Goal: Task Accomplishment & Management: Manage account settings

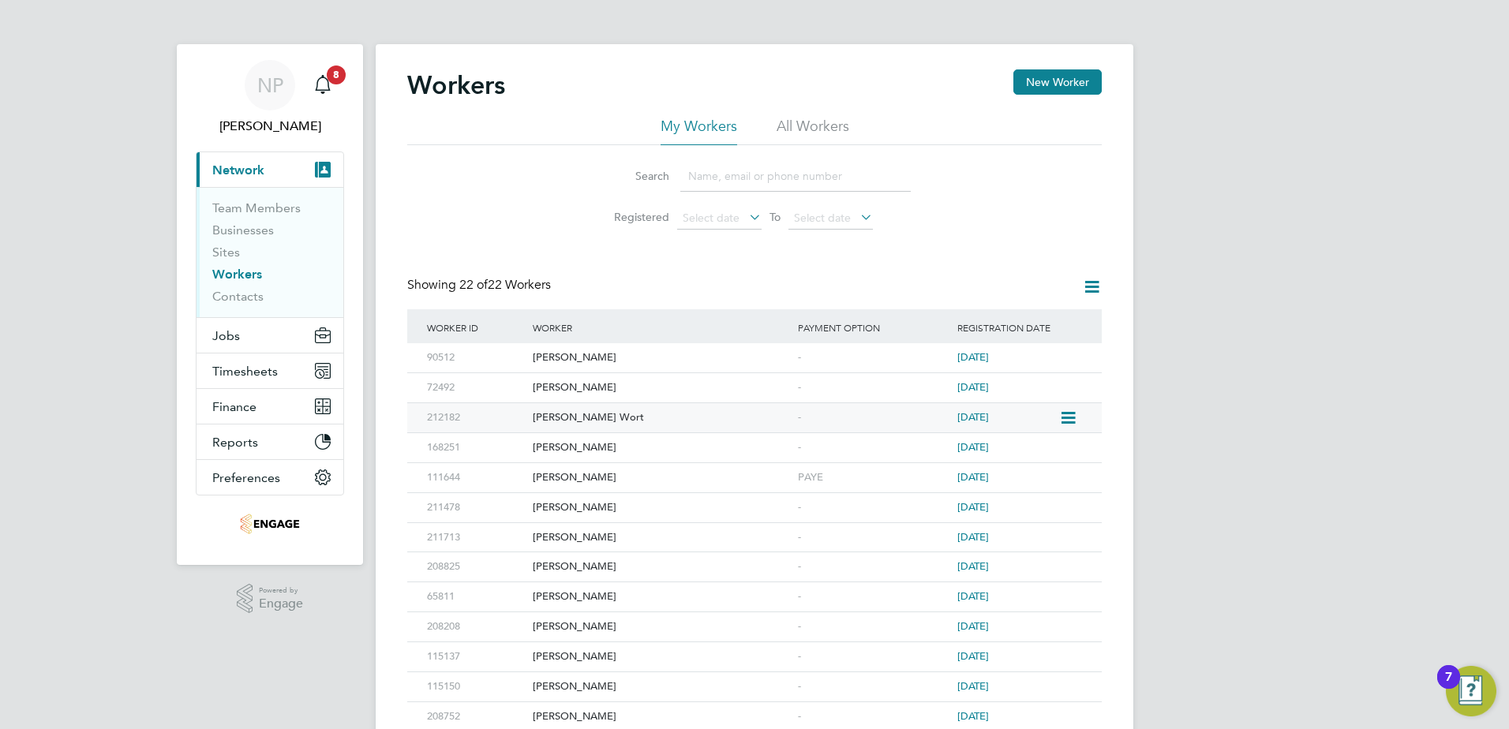
click at [720, 423] on div "[PERSON_NAME] Wort" at bounding box center [661, 417] width 265 height 29
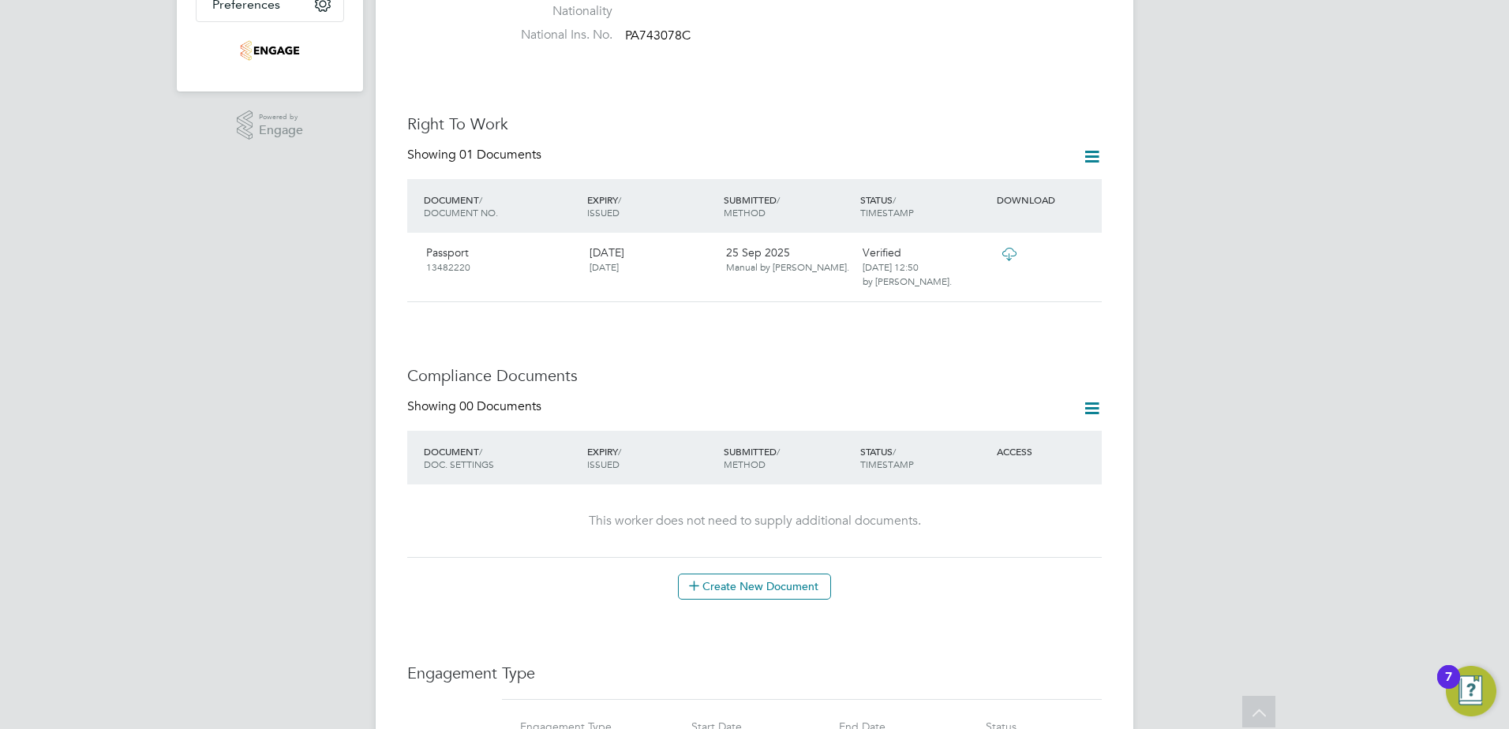
scroll to position [1026, 0]
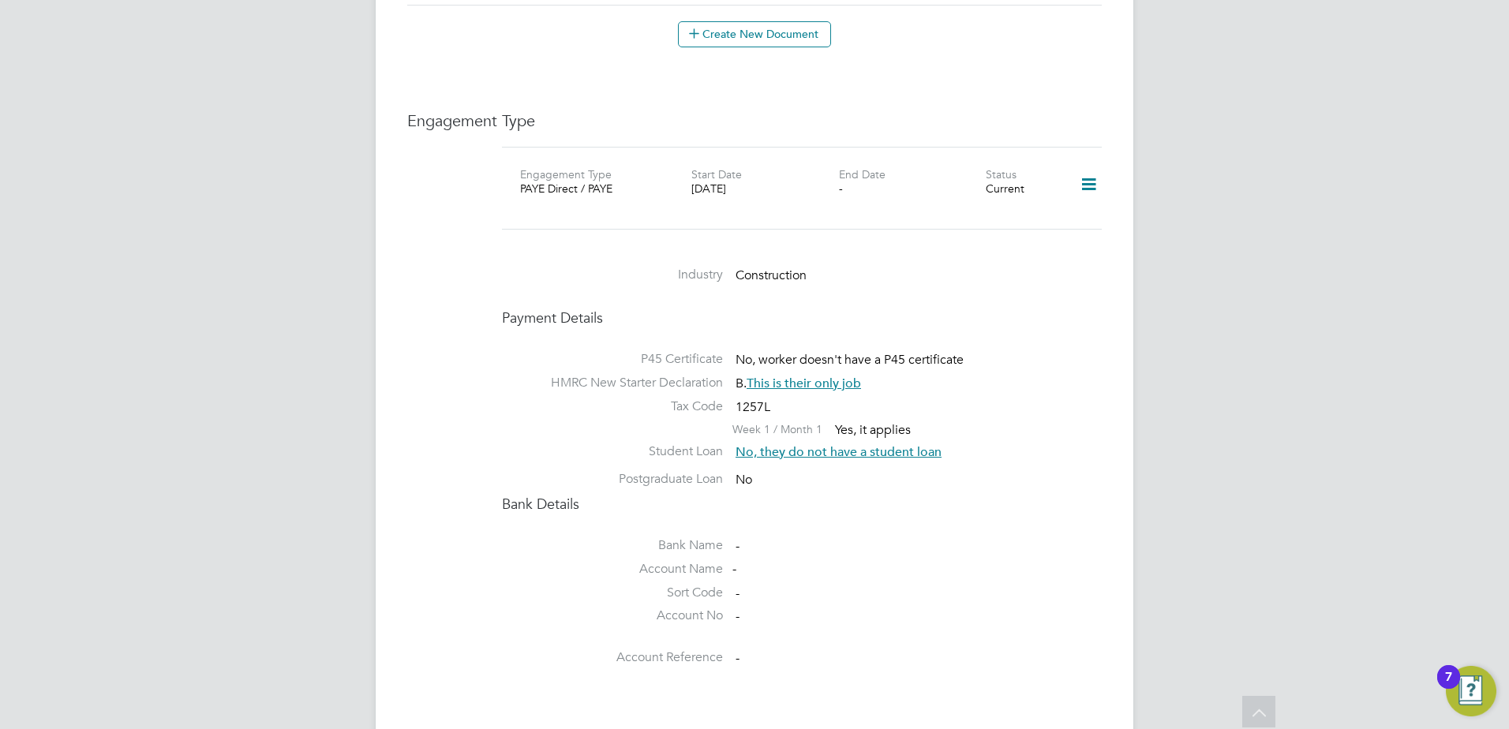
click at [1090, 166] on icon at bounding box center [1089, 184] width 28 height 36
click at [1031, 198] on li "Edit Engagement Type" at bounding box center [1005, 198] width 181 height 22
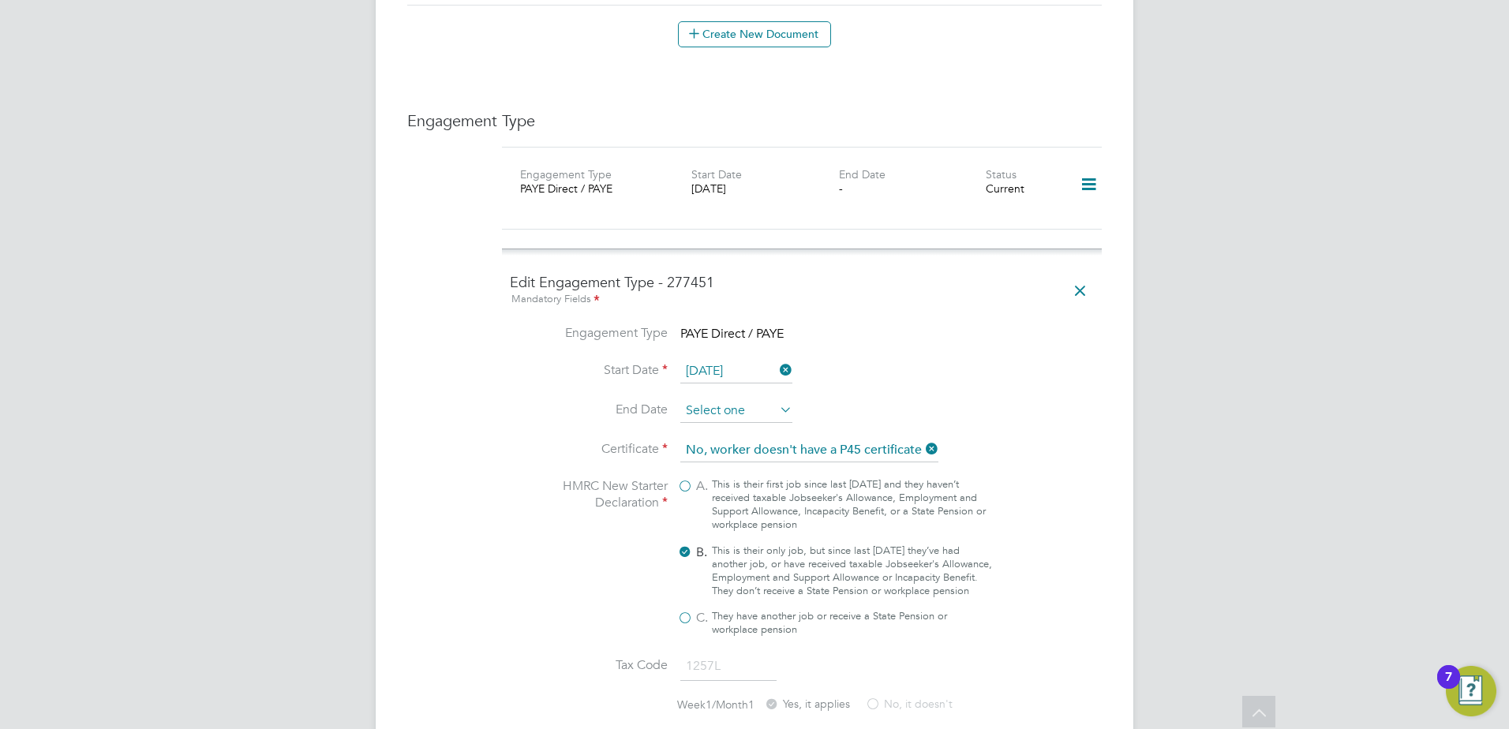
click at [717, 399] on input at bounding box center [736, 411] width 112 height 24
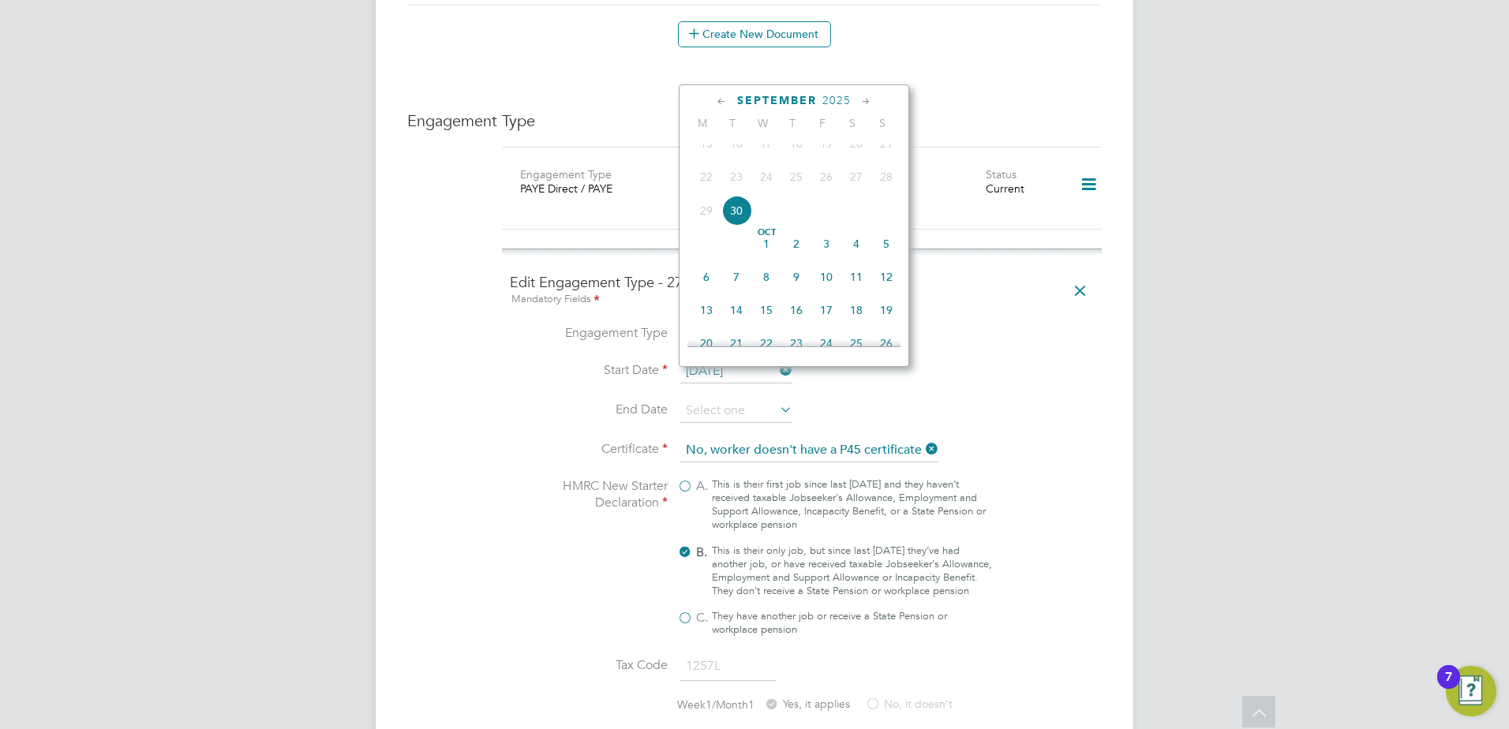
click at [839, 101] on span "2025" at bounding box center [836, 100] width 28 height 13
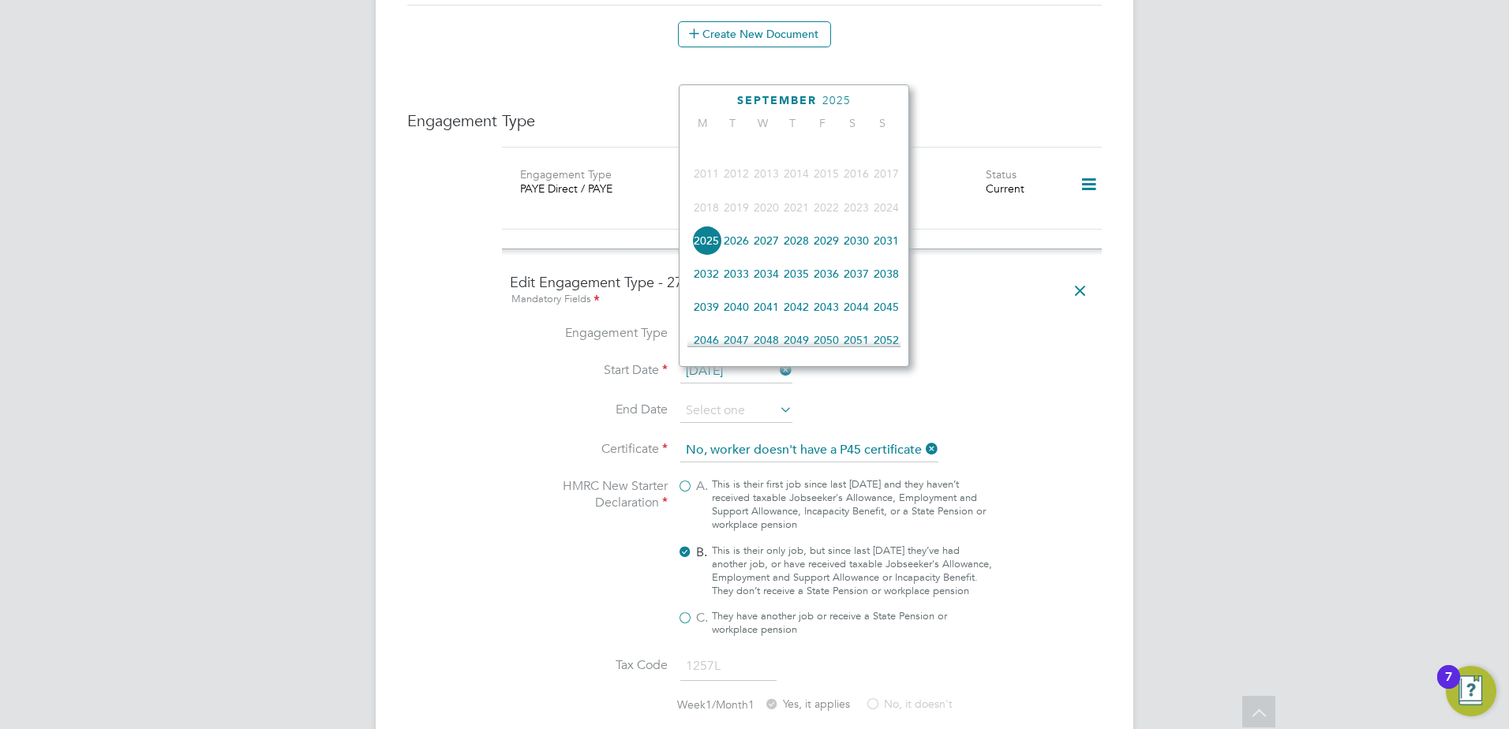
click at [737, 248] on span "2026" at bounding box center [736, 241] width 30 height 30
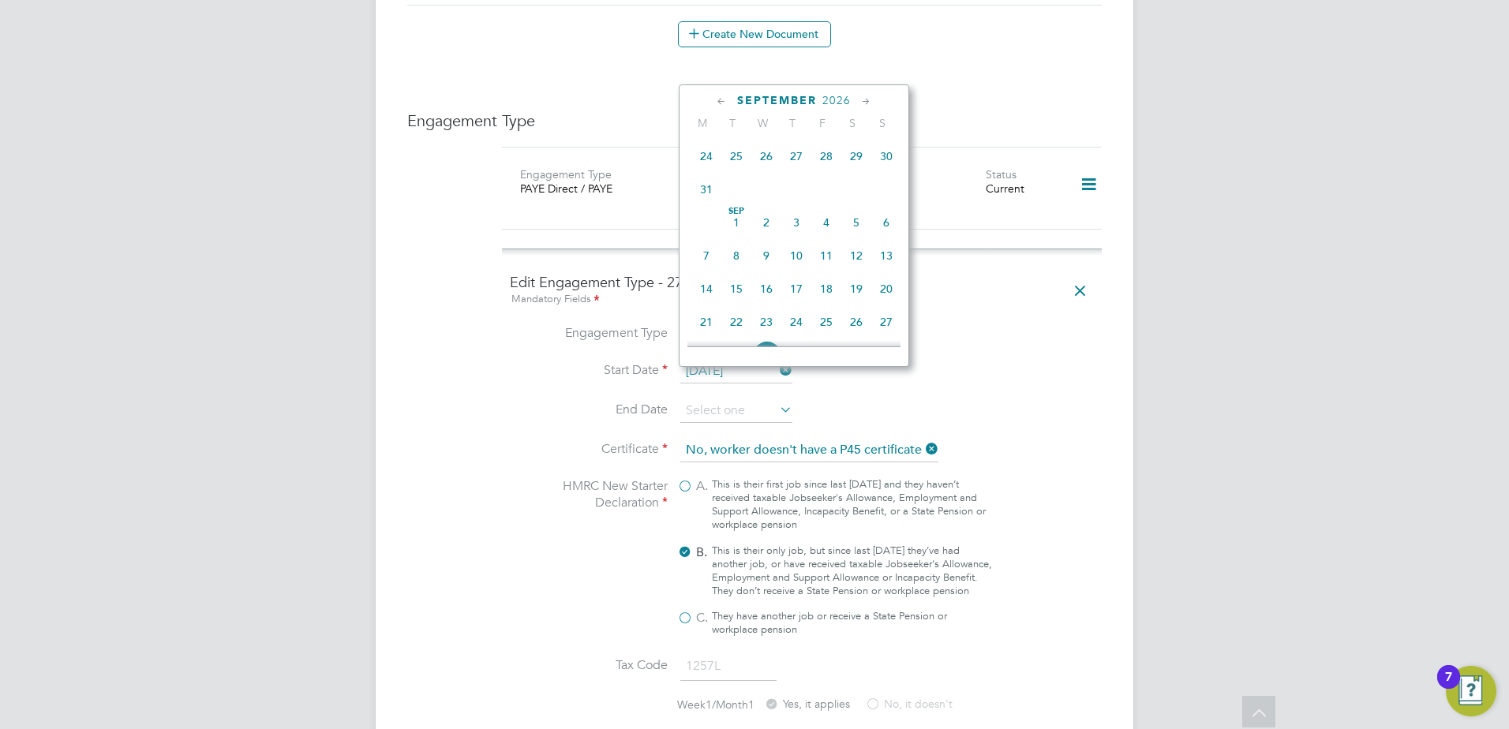
scroll to position [497, 0]
click at [735, 340] on div at bounding box center [793, 343] width 213 height 6
click at [768, 342] on div at bounding box center [793, 343] width 213 height 6
click at [1019, 360] on li "Start Date 30 Sep 2025" at bounding box center [802, 379] width 584 height 39
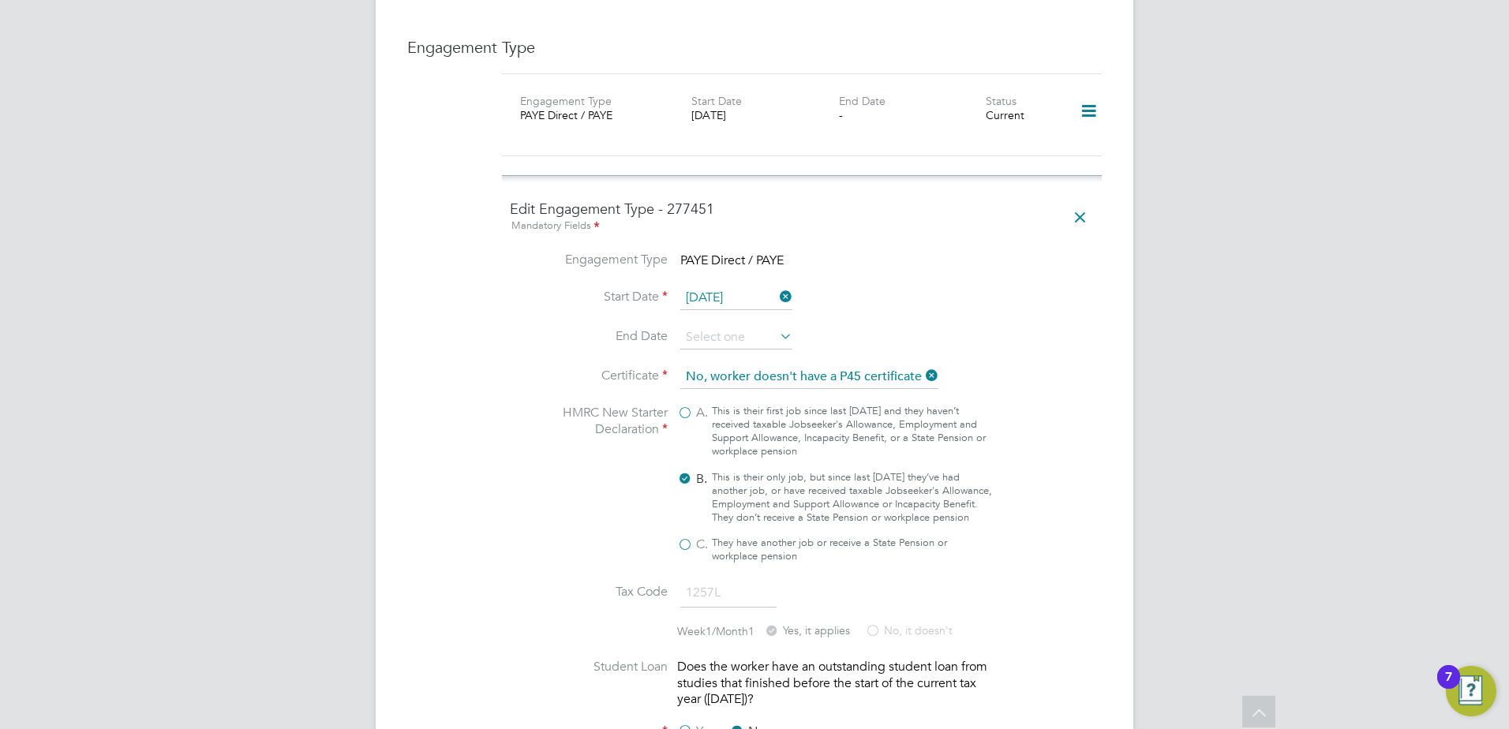
scroll to position [1183, 0]
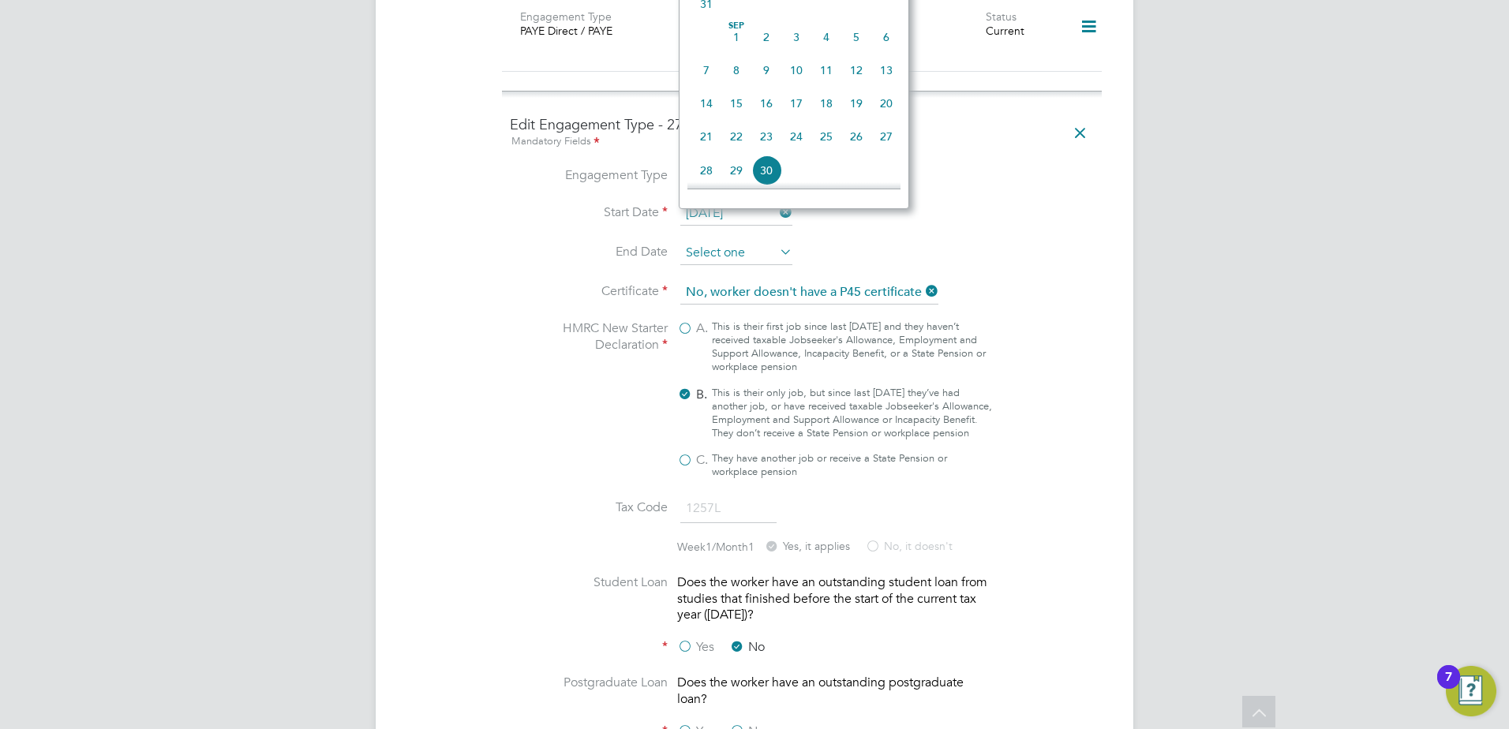
click at [724, 241] on input at bounding box center [736, 253] width 112 height 24
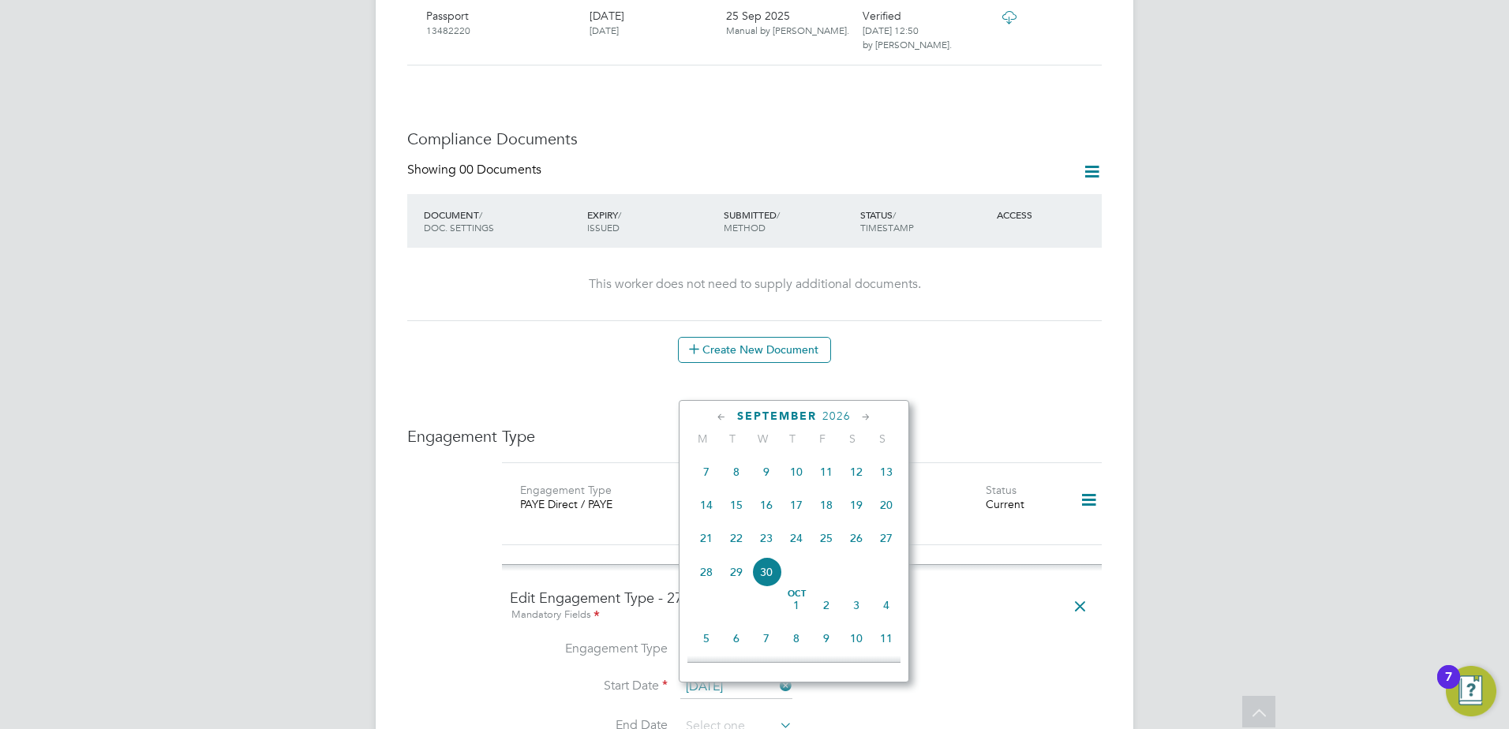
scroll to position [615, 0]
click at [704, 541] on span "28" at bounding box center [706, 526] width 30 height 30
type input "28 Sep 2026"
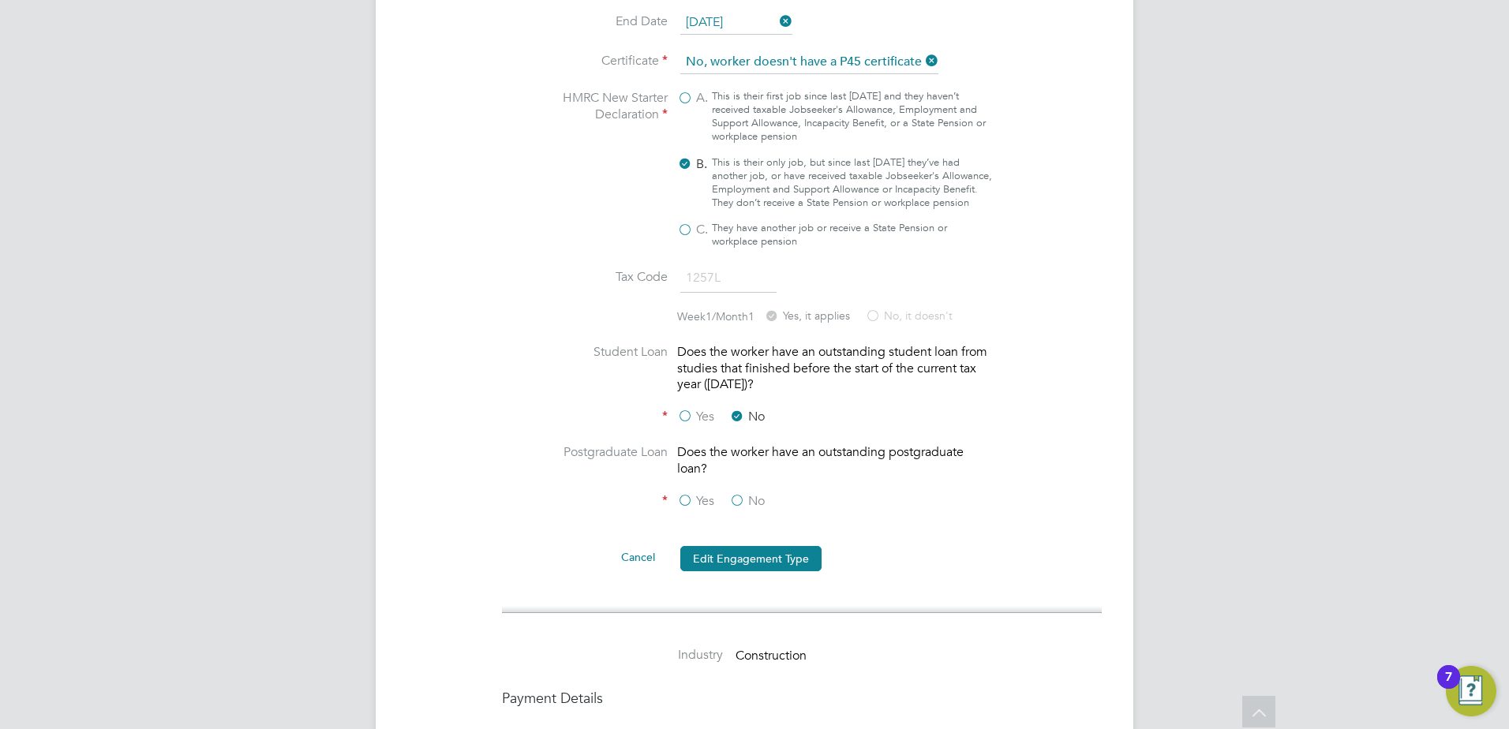
scroll to position [1420, 0]
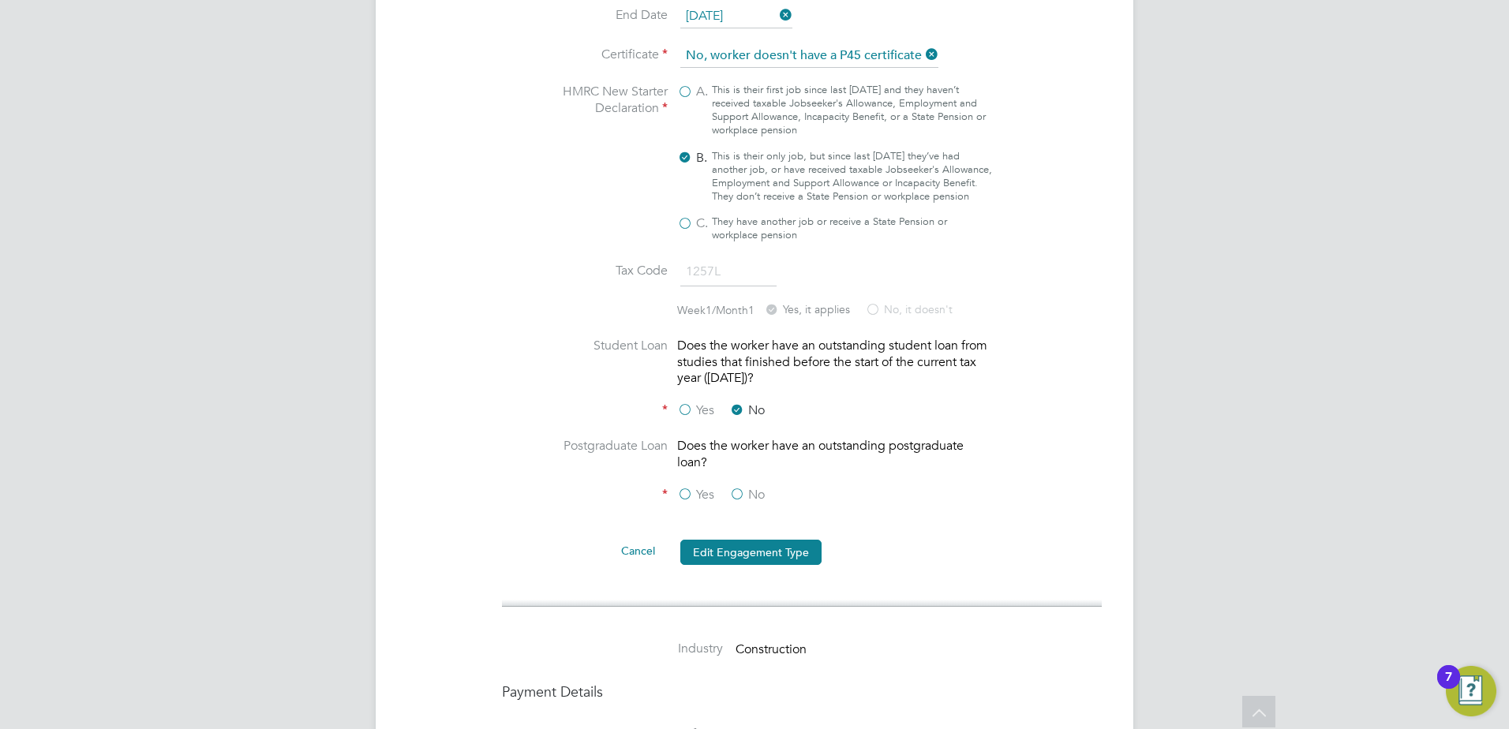
click at [735, 487] on label "No" at bounding box center [747, 495] width 36 height 17
click at [0, 0] on input "No" at bounding box center [0, 0] width 0 height 0
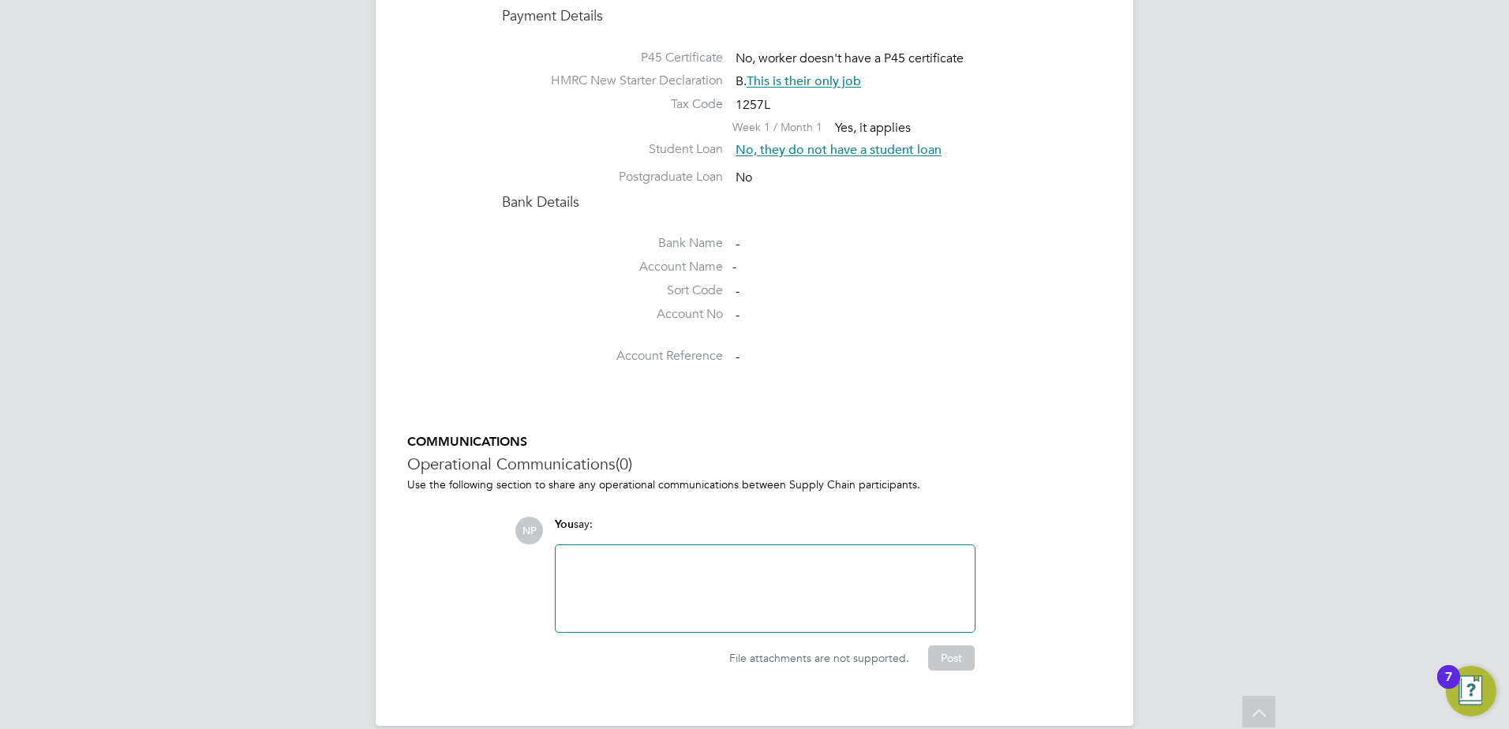
scroll to position [2100, 0]
click at [737, 567] on div at bounding box center [765, 586] width 400 height 68
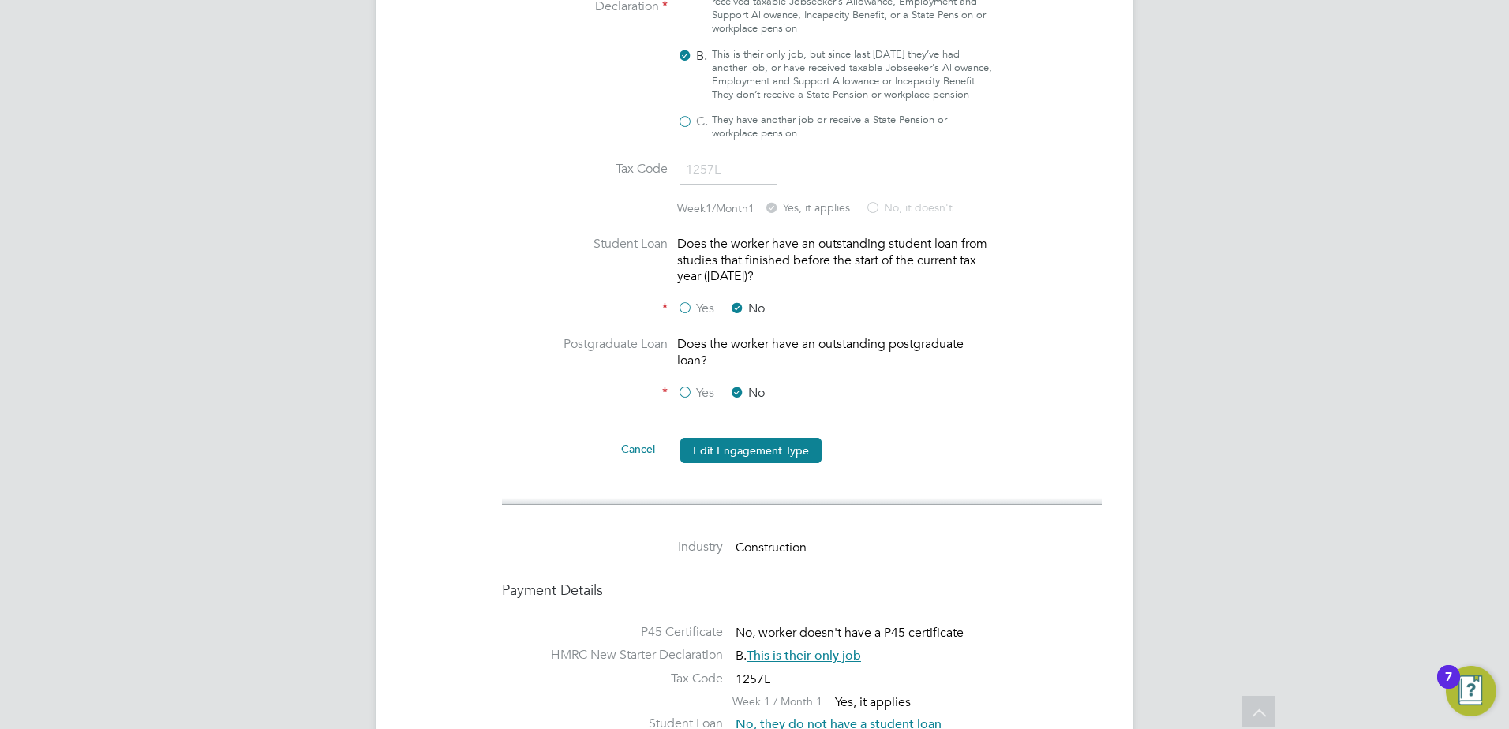
scroll to position [1626, 0]
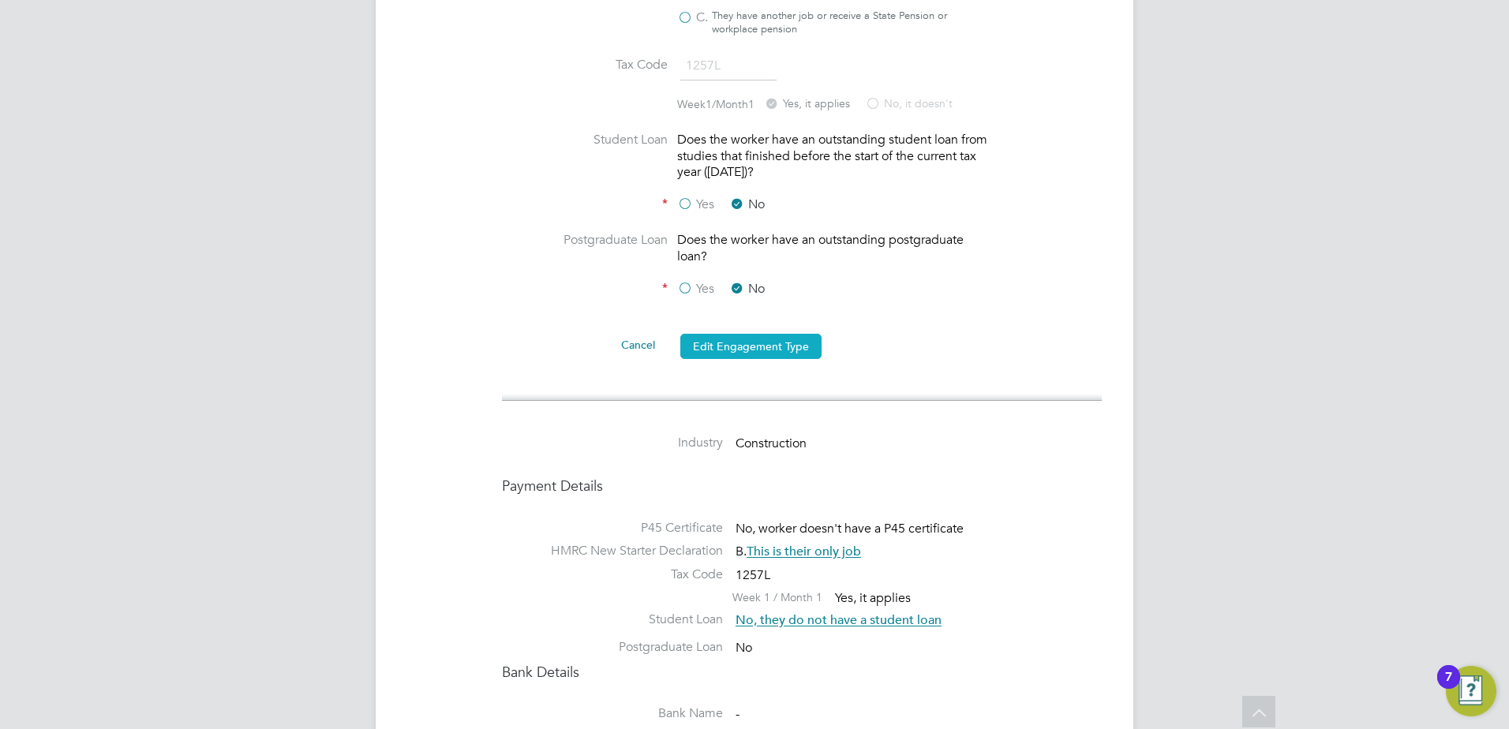
click at [765, 334] on button "Edit Engagement Type" at bounding box center [750, 346] width 141 height 25
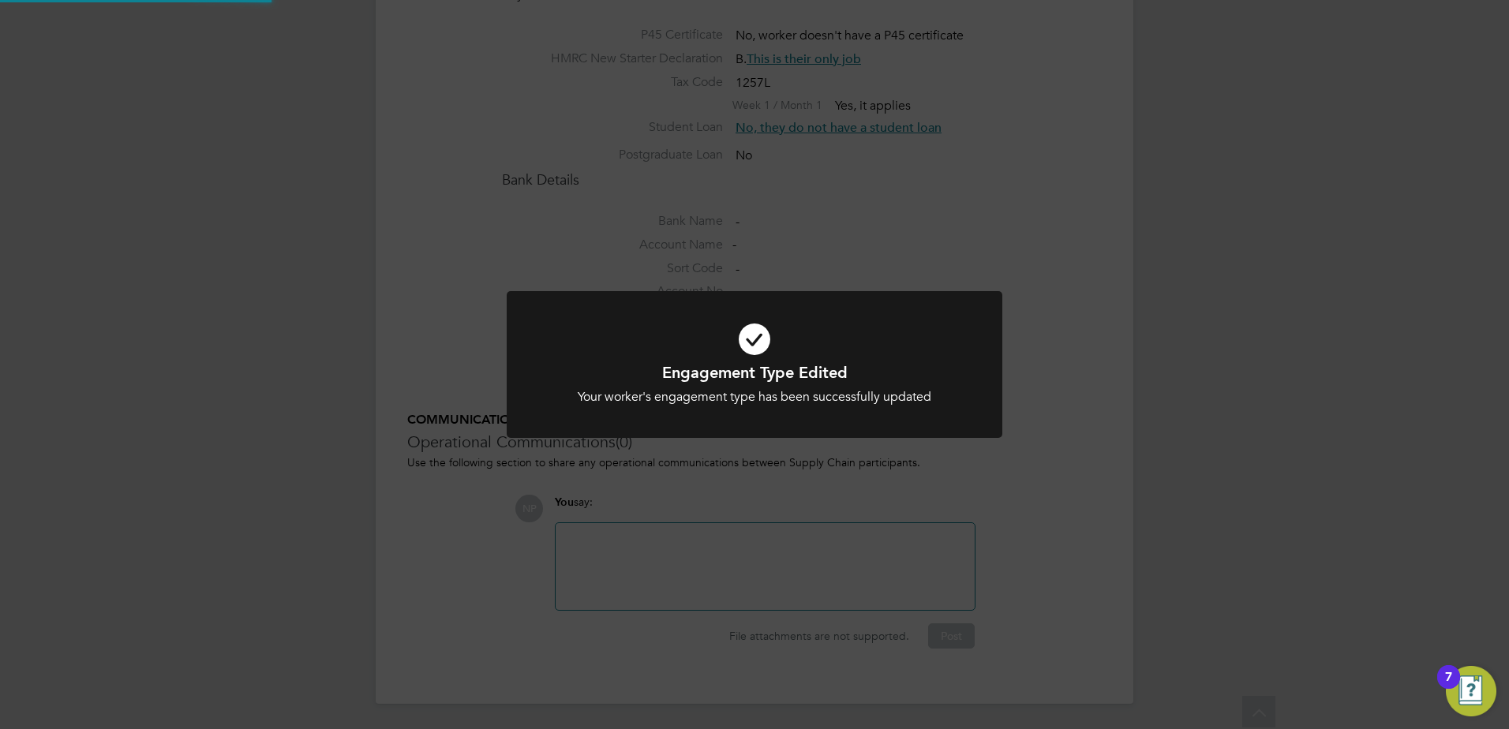
scroll to position [1318, 0]
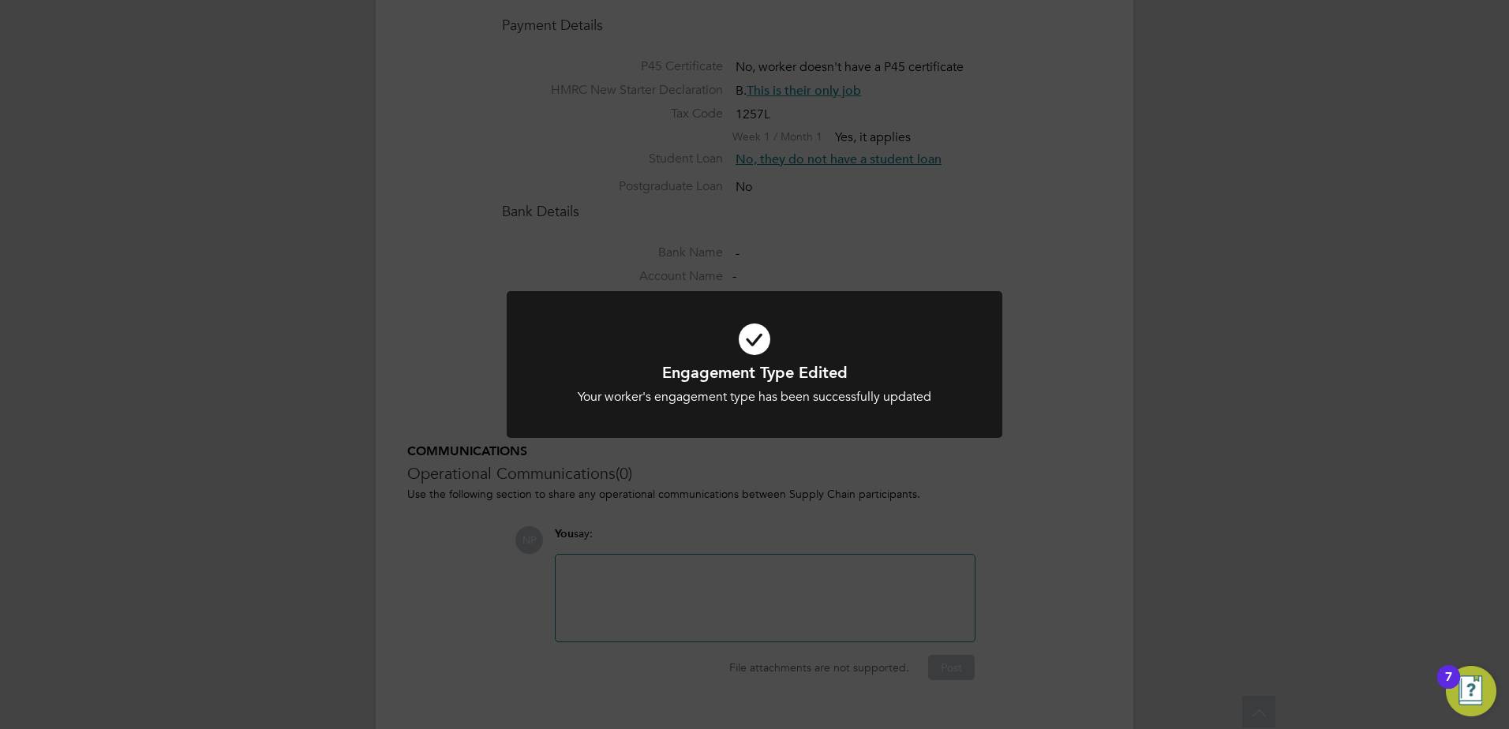
click at [1064, 566] on div "Engagement Type Edited Your worker's engagement type has been successfully upda…" at bounding box center [754, 364] width 1509 height 729
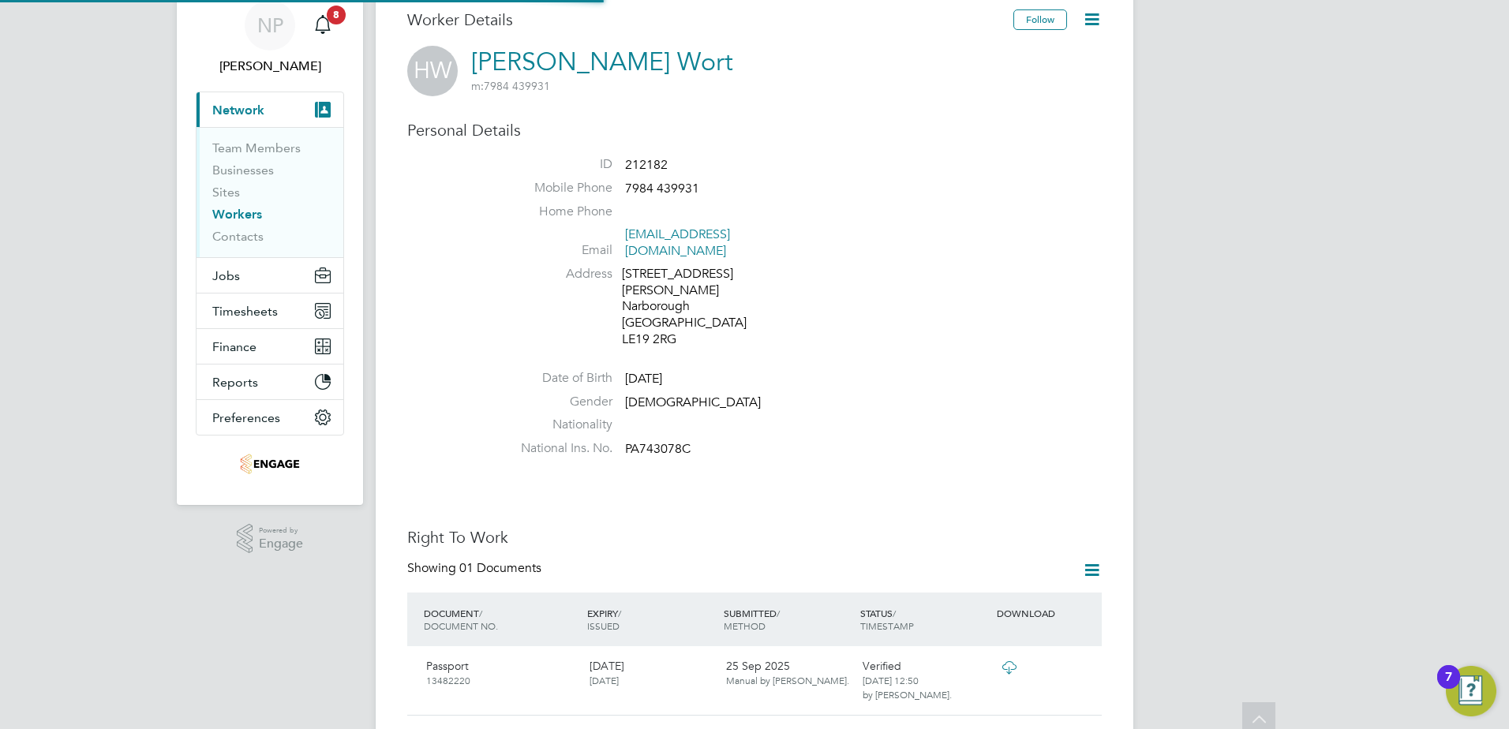
scroll to position [0, 0]
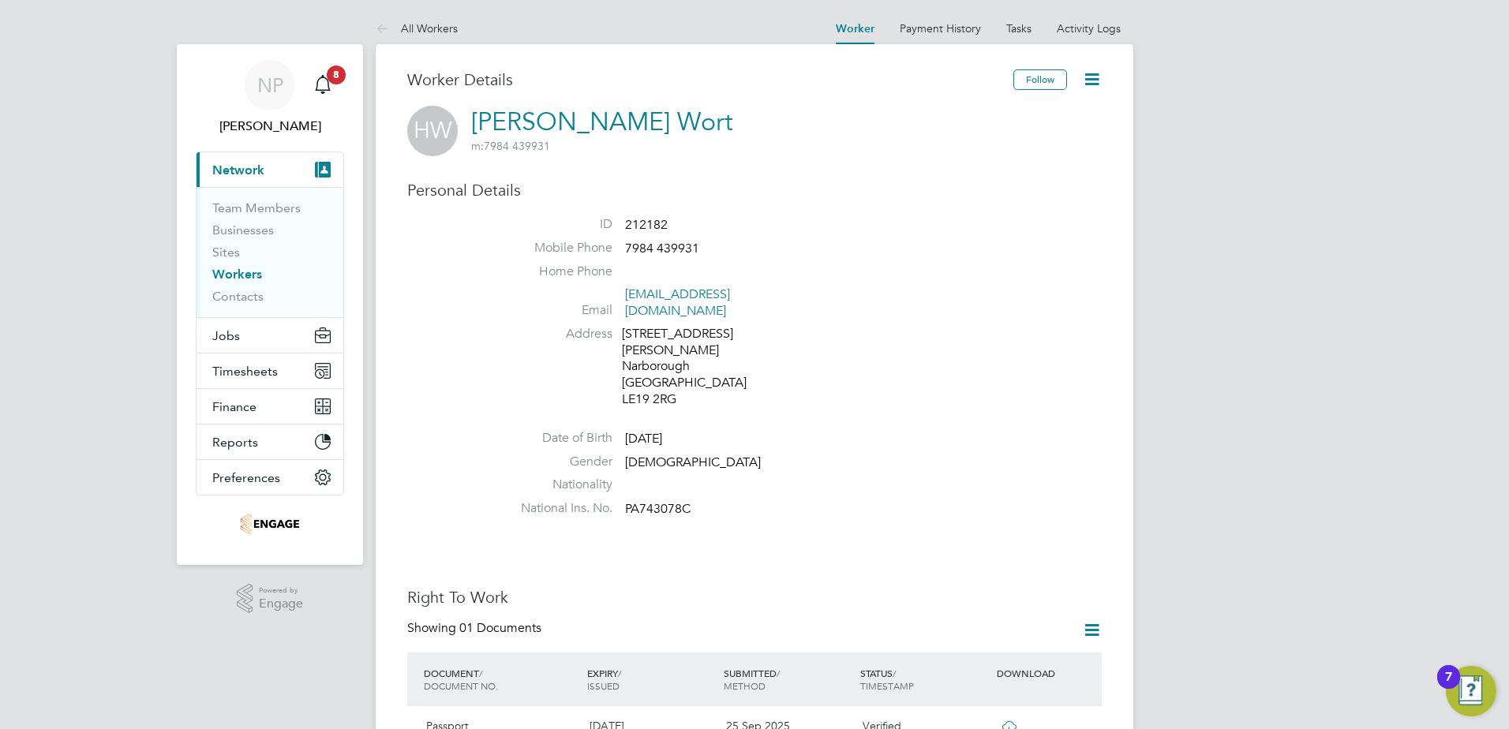
click at [231, 271] on link "Workers" at bounding box center [237, 274] width 50 height 15
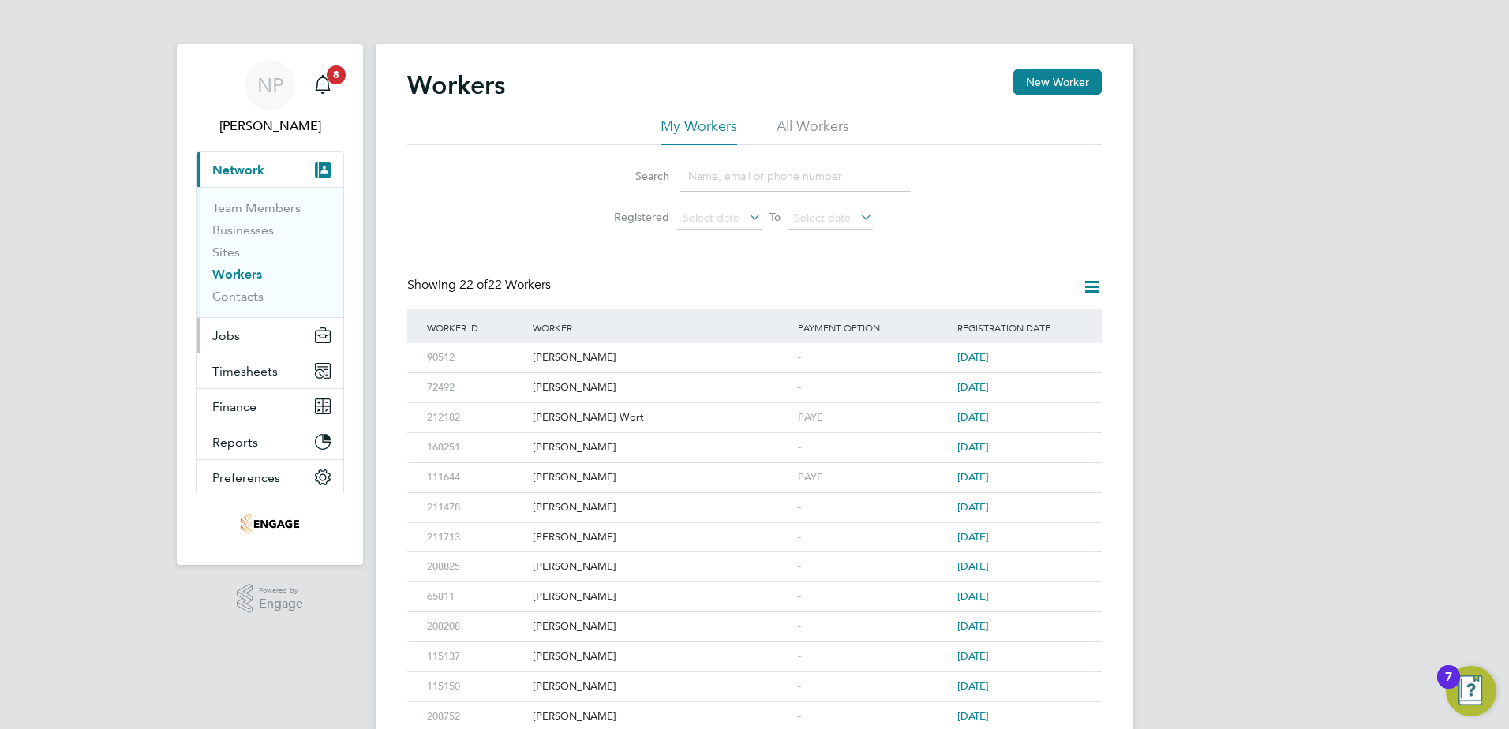
click at [249, 334] on button "Jobs" at bounding box center [269, 335] width 147 height 35
click at [250, 332] on button "Jobs" at bounding box center [269, 335] width 147 height 35
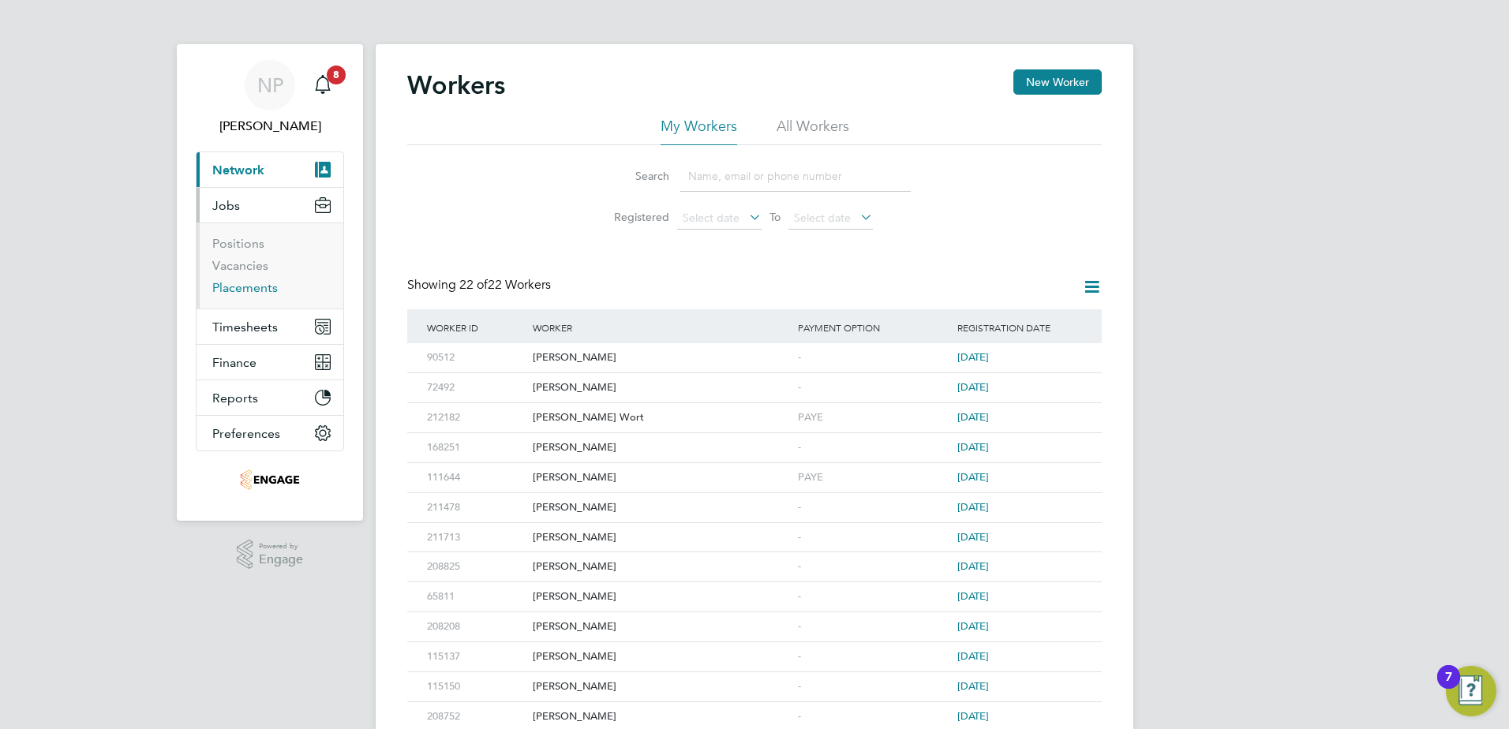
click at [231, 285] on link "Placements" at bounding box center [244, 287] width 65 height 15
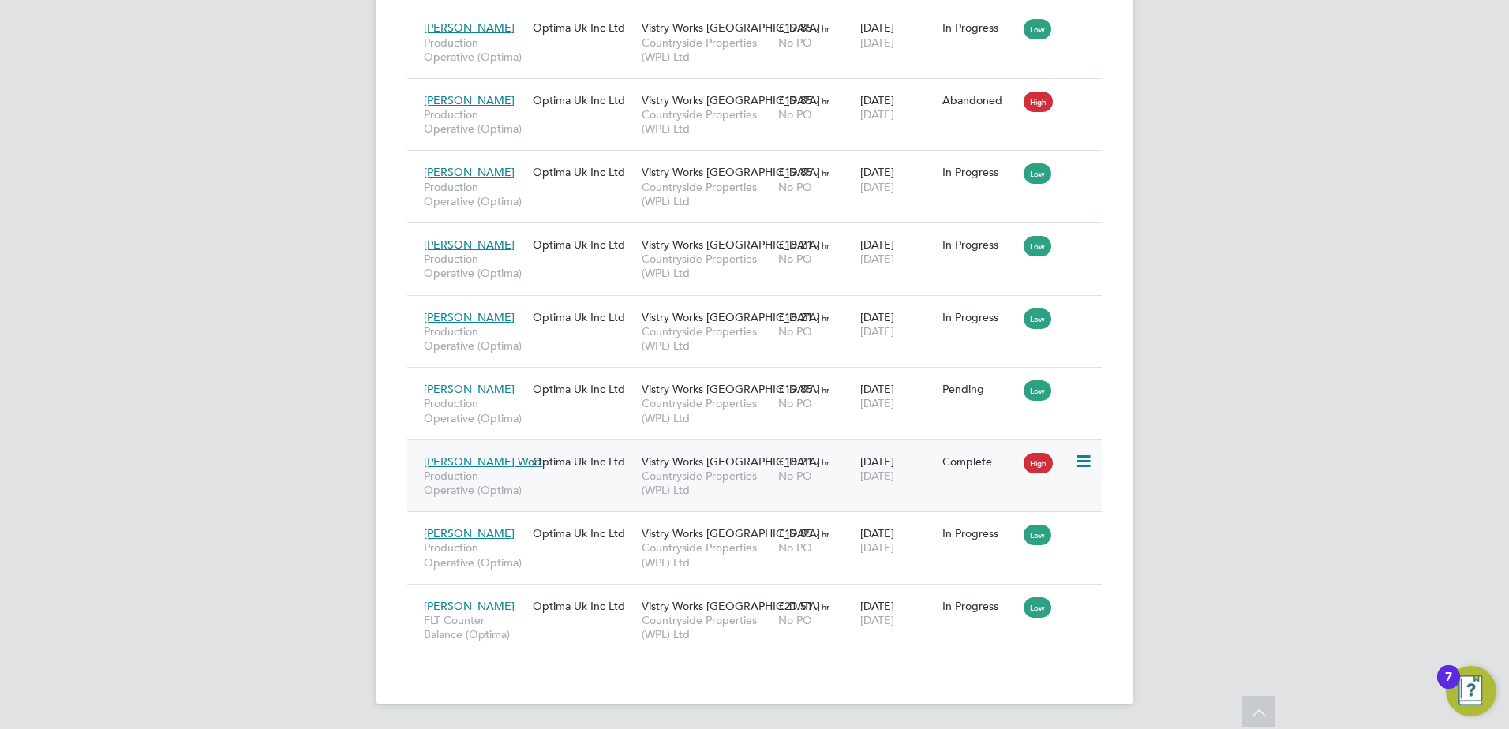
click at [1075, 459] on icon at bounding box center [1082, 461] width 16 height 19
click at [973, 495] on li "Show change log" at bounding box center [1010, 498] width 162 height 22
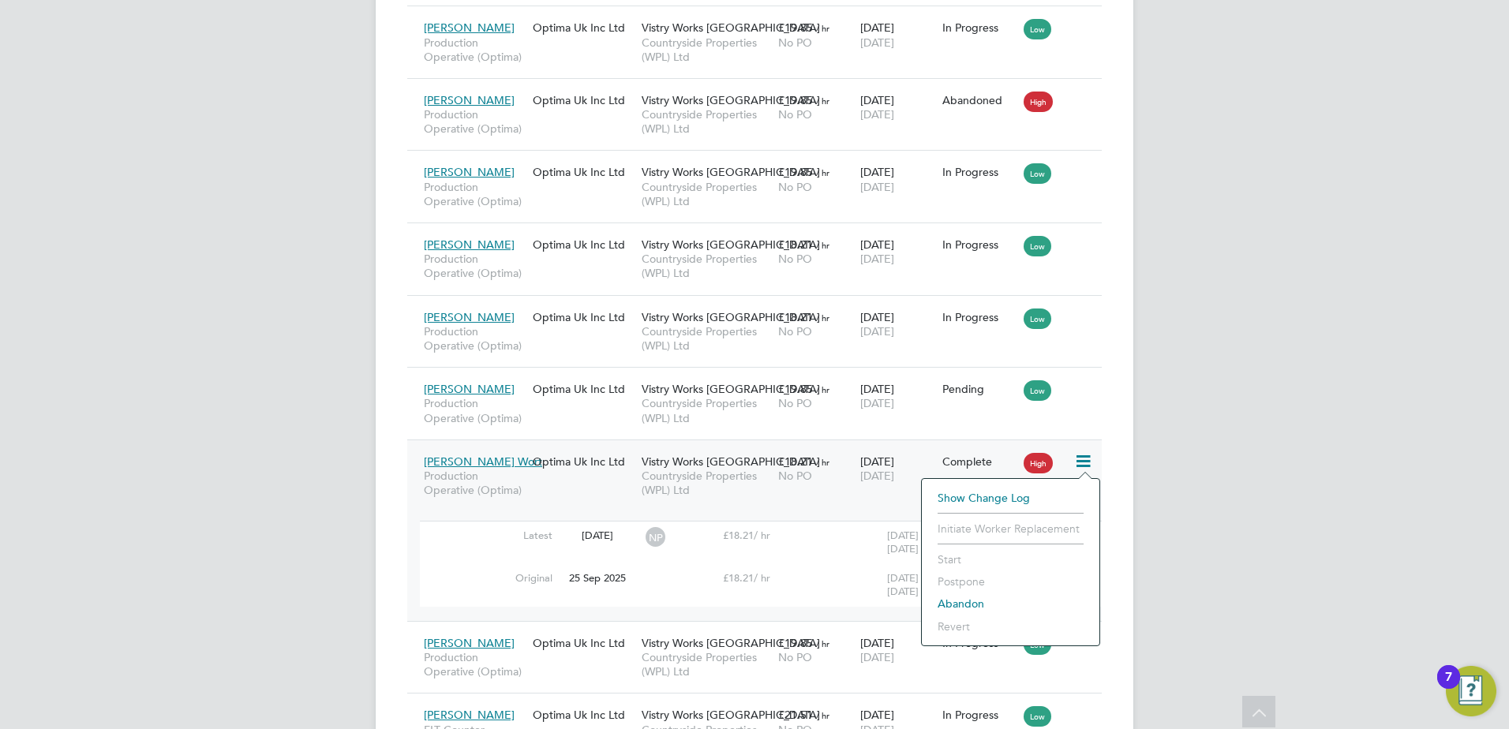
click at [828, 498] on div "Hadley Wort Production Operative (Optima) Optima Uk Inc Ltd Vistry Works Leices…" at bounding box center [754, 529] width 694 height 181
click at [1079, 463] on icon at bounding box center [1082, 461] width 16 height 19
click at [761, 505] on div "Vistry Works Leicester Countryside Properties (WPL) Ltd" at bounding box center [706, 476] width 136 height 59
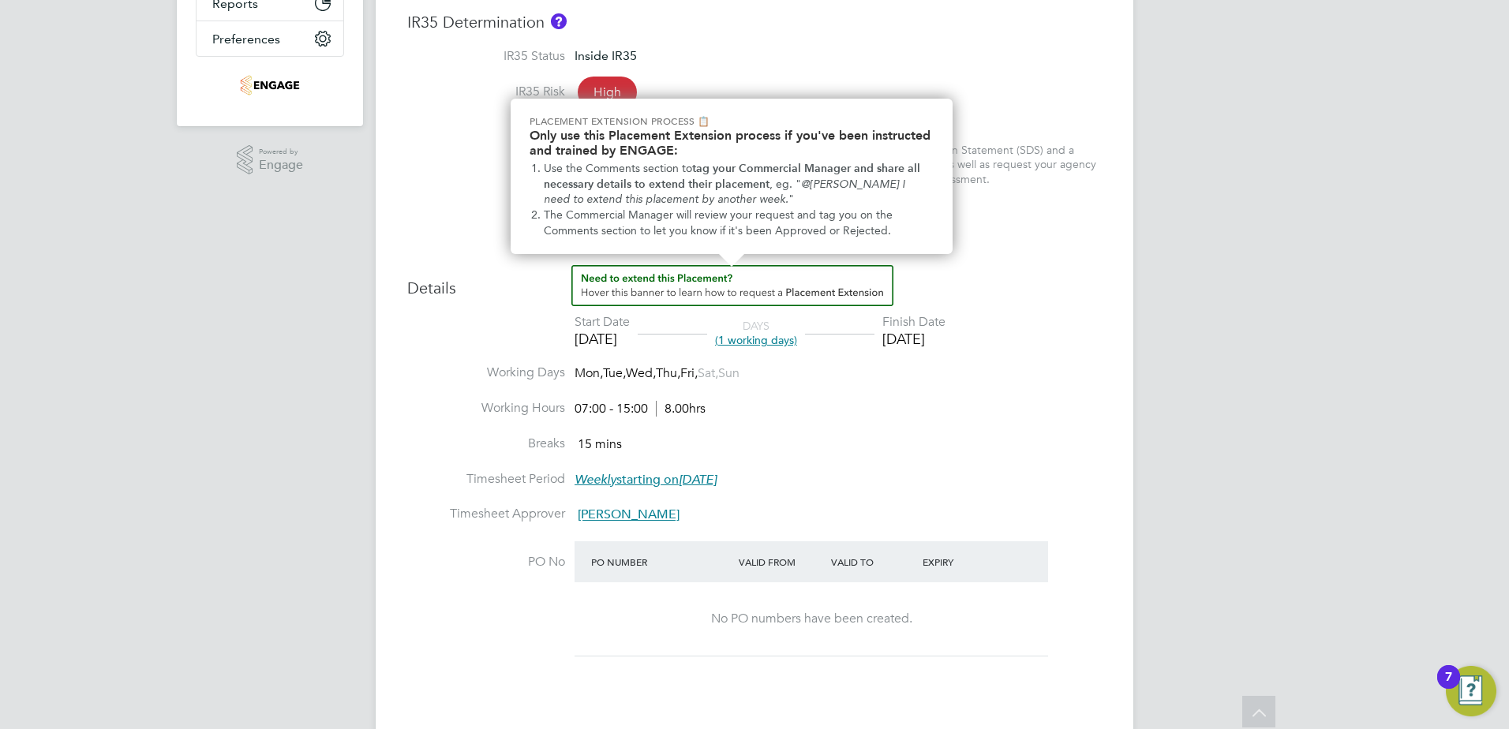
click at [682, 285] on img "How to extend a Placement?" at bounding box center [732, 285] width 322 height 41
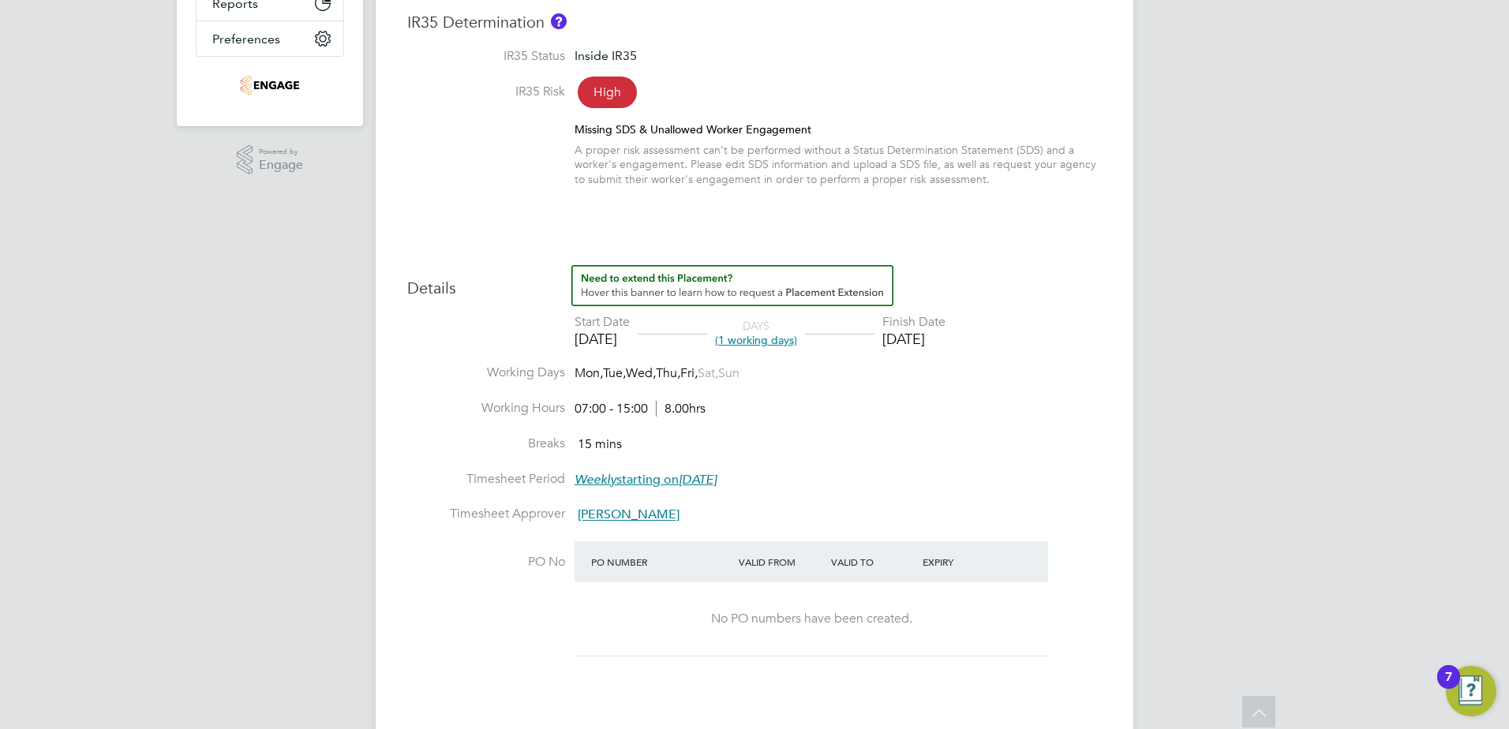
click at [840, 293] on img "How to extend a Placement?" at bounding box center [732, 285] width 322 height 41
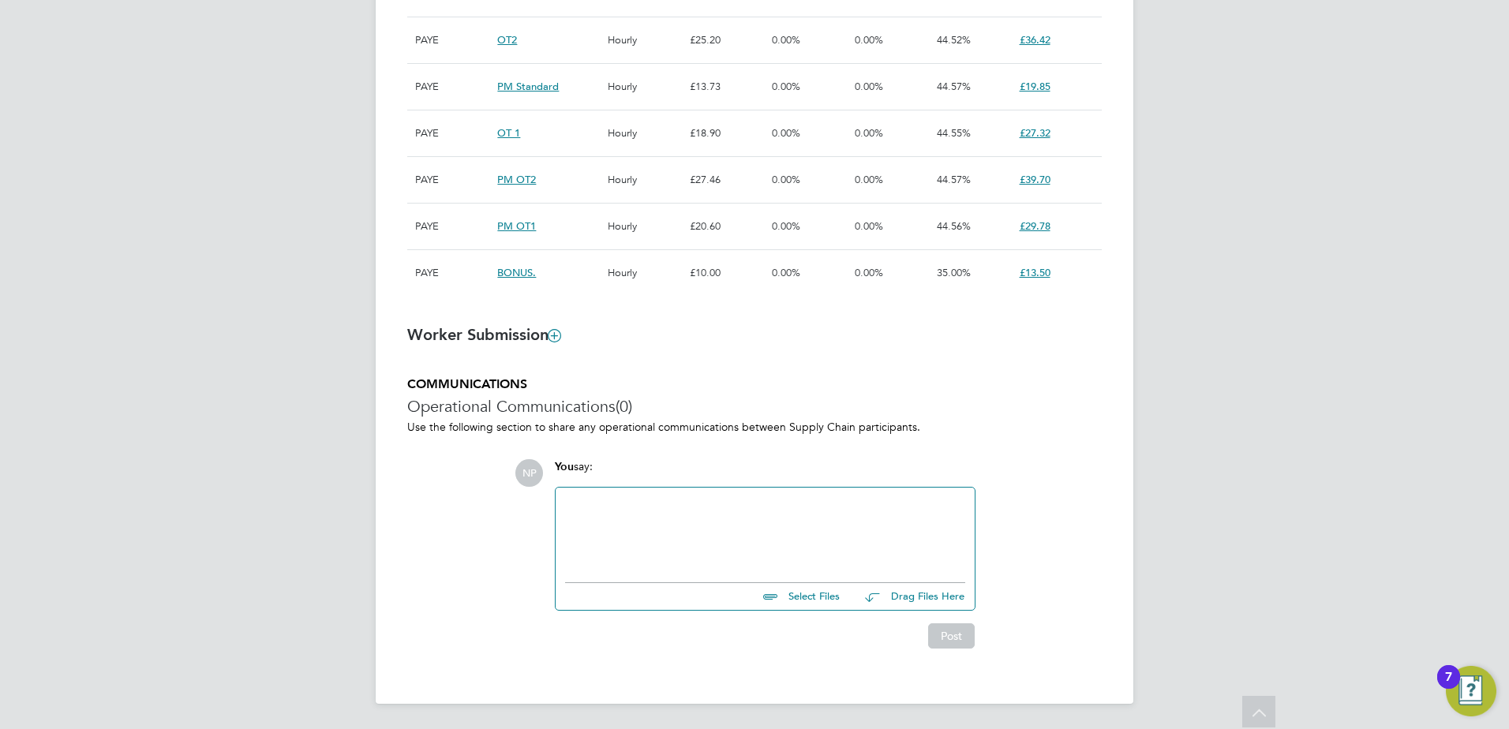
click at [687, 529] on div at bounding box center [765, 531] width 400 height 68
click at [939, 632] on button "Post" at bounding box center [951, 635] width 47 height 25
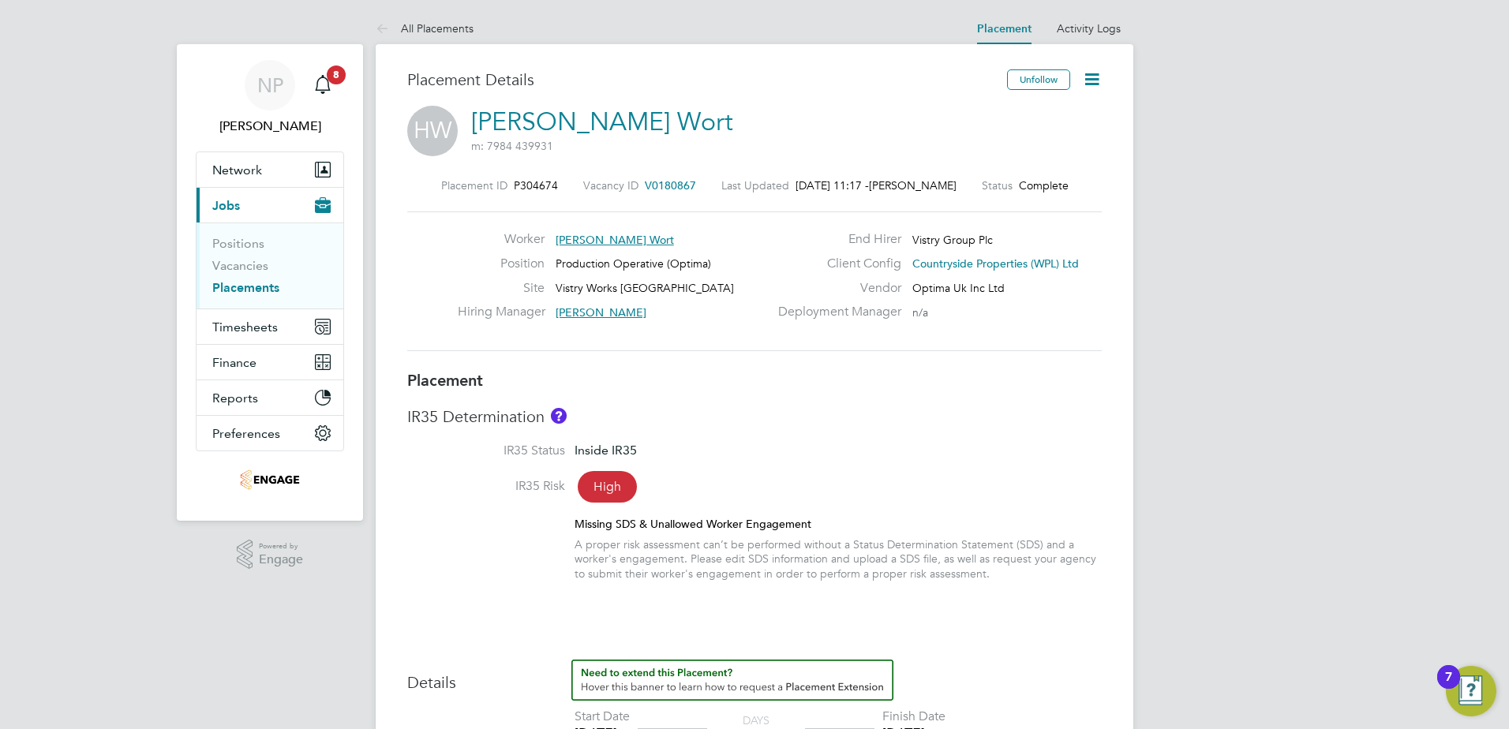
click at [1086, 73] on icon at bounding box center [1092, 79] width 20 height 20
click at [1026, 114] on li "Edit Placement e" at bounding box center [1040, 117] width 116 height 22
type input "Fidel Hill"
type input "29 Sep 2025"
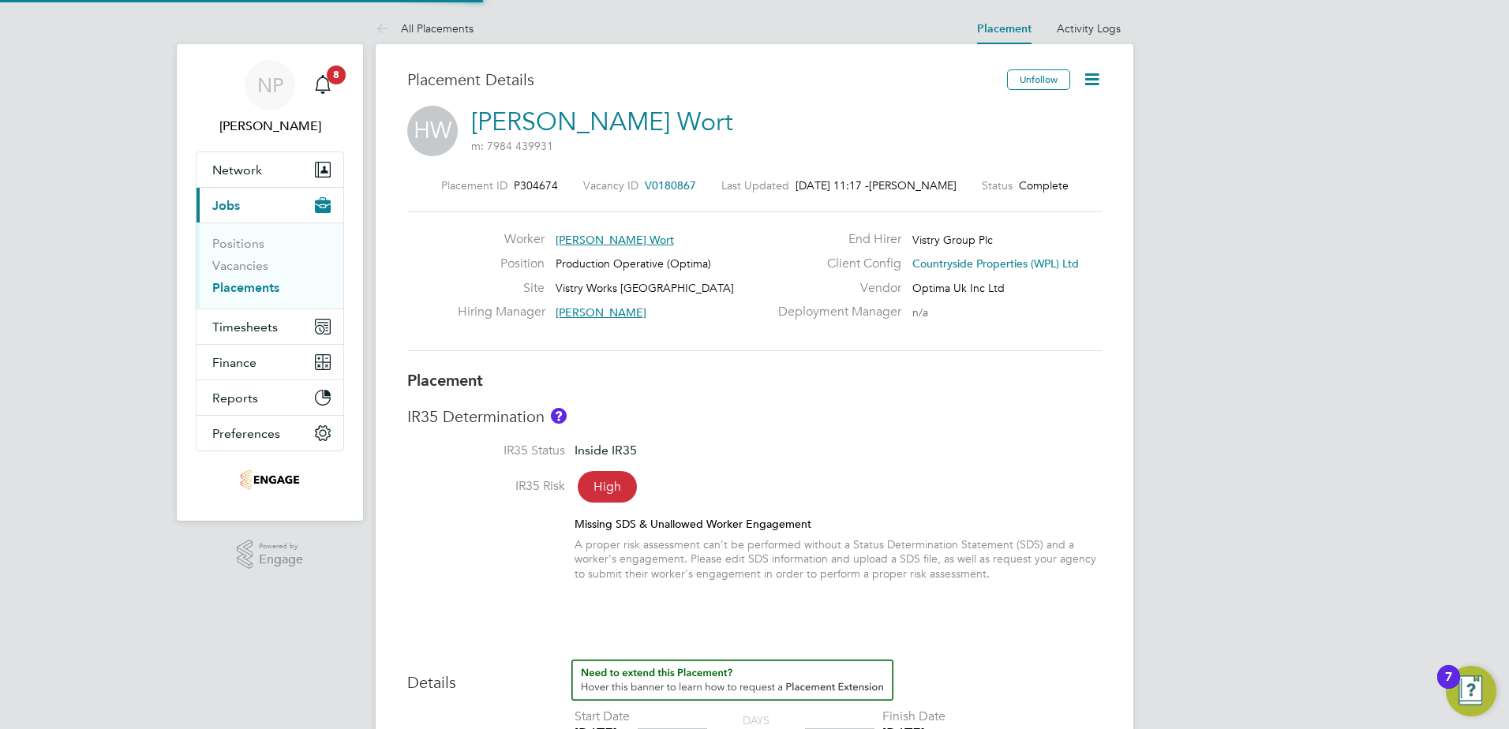
type input "29 Sep 2025"
type input "07:00"
type input "15:00"
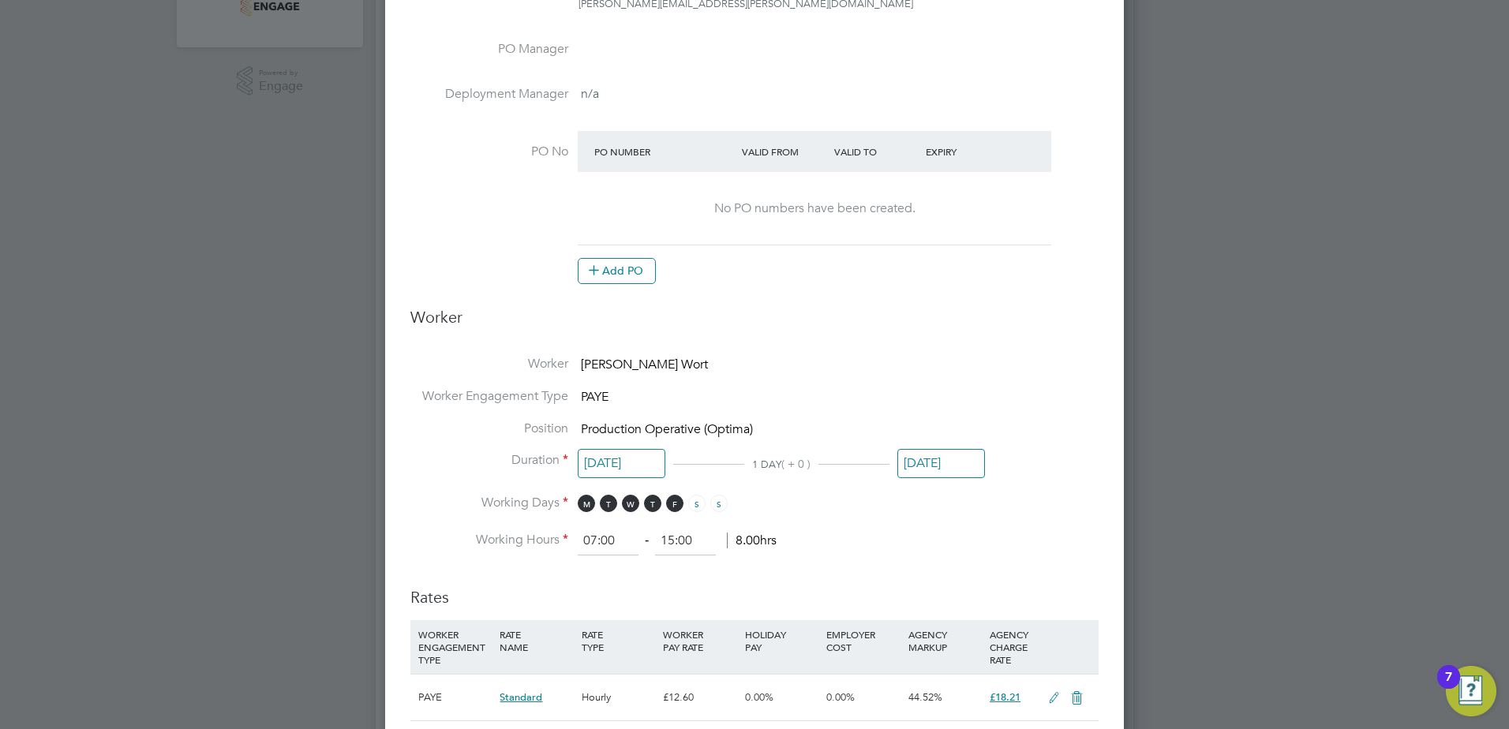
click at [944, 473] on input "29 Sep 2025" at bounding box center [941, 463] width 88 height 29
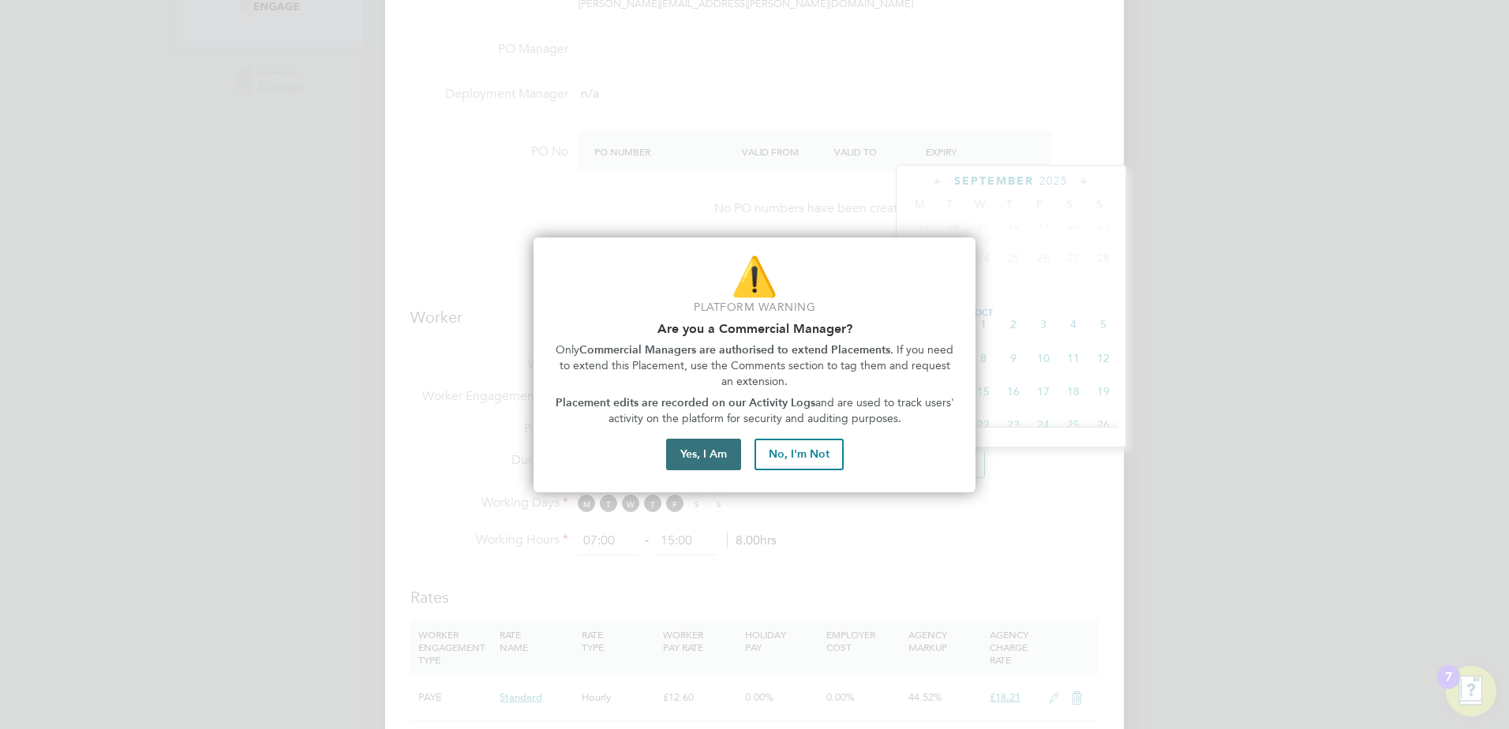
click at [686, 447] on button "Yes, I Am" at bounding box center [703, 455] width 75 height 32
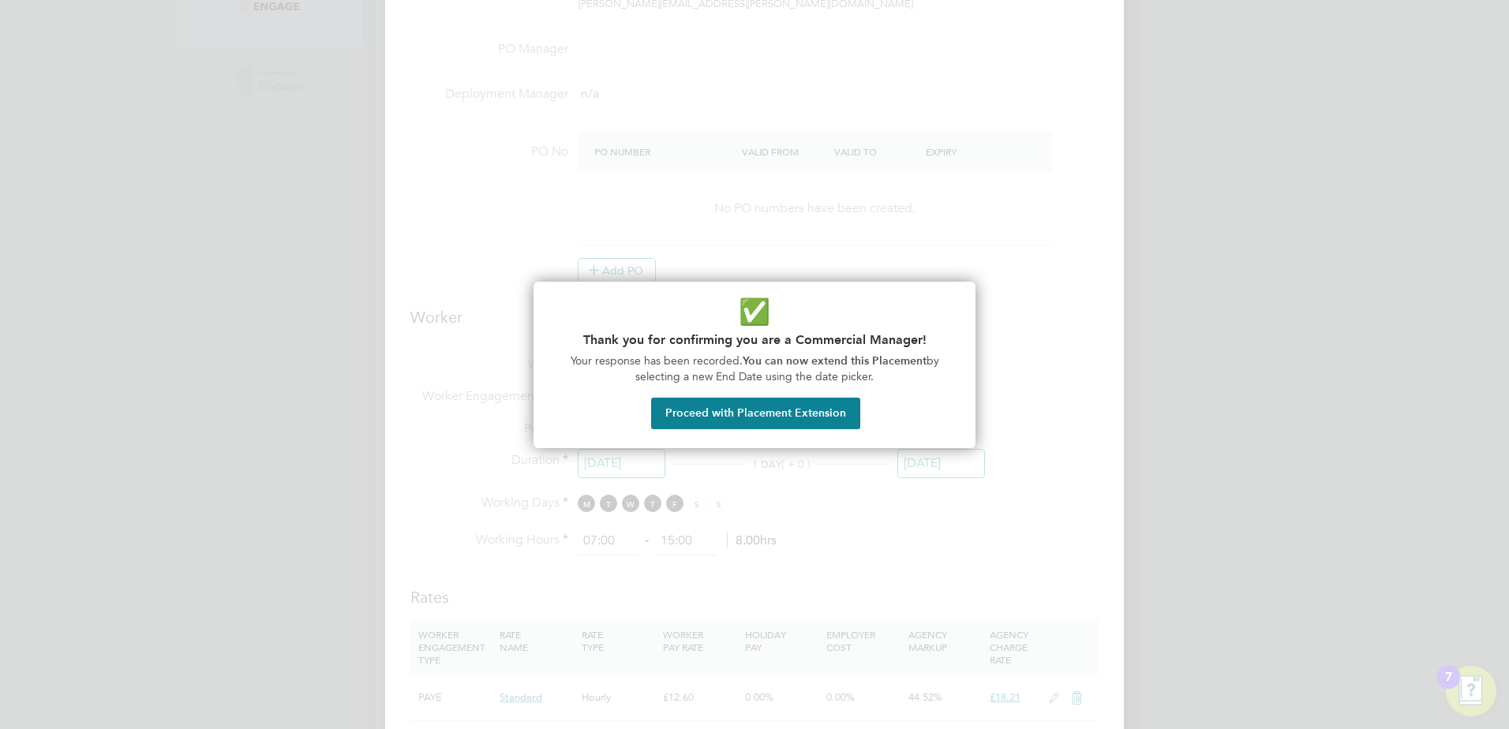
drag, startPoint x: 729, startPoint y: 412, endPoint x: 810, endPoint y: 442, distance: 86.6
click at [728, 411] on button "Proceed with Placement Extension" at bounding box center [755, 414] width 209 height 32
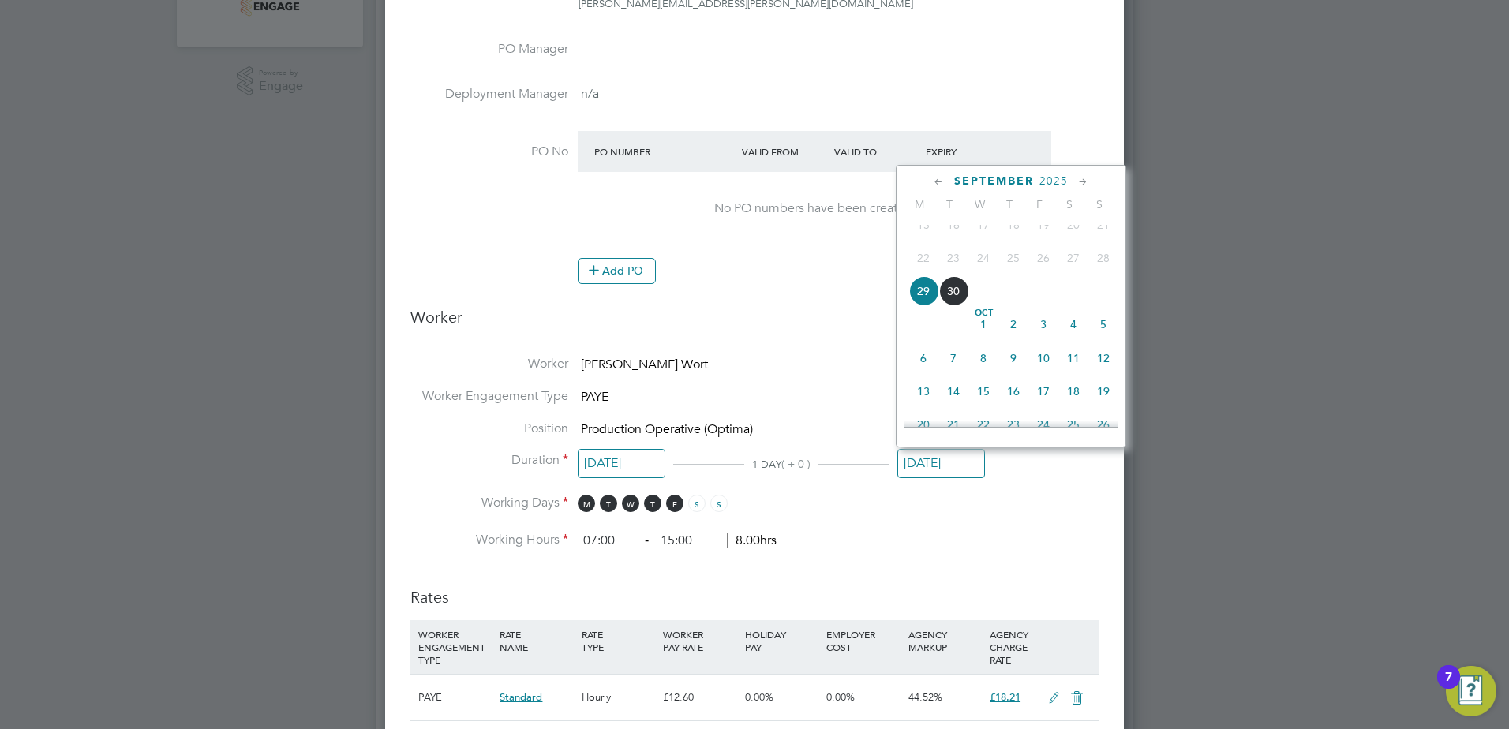
click at [1053, 178] on span "2025" at bounding box center [1053, 180] width 28 height 13
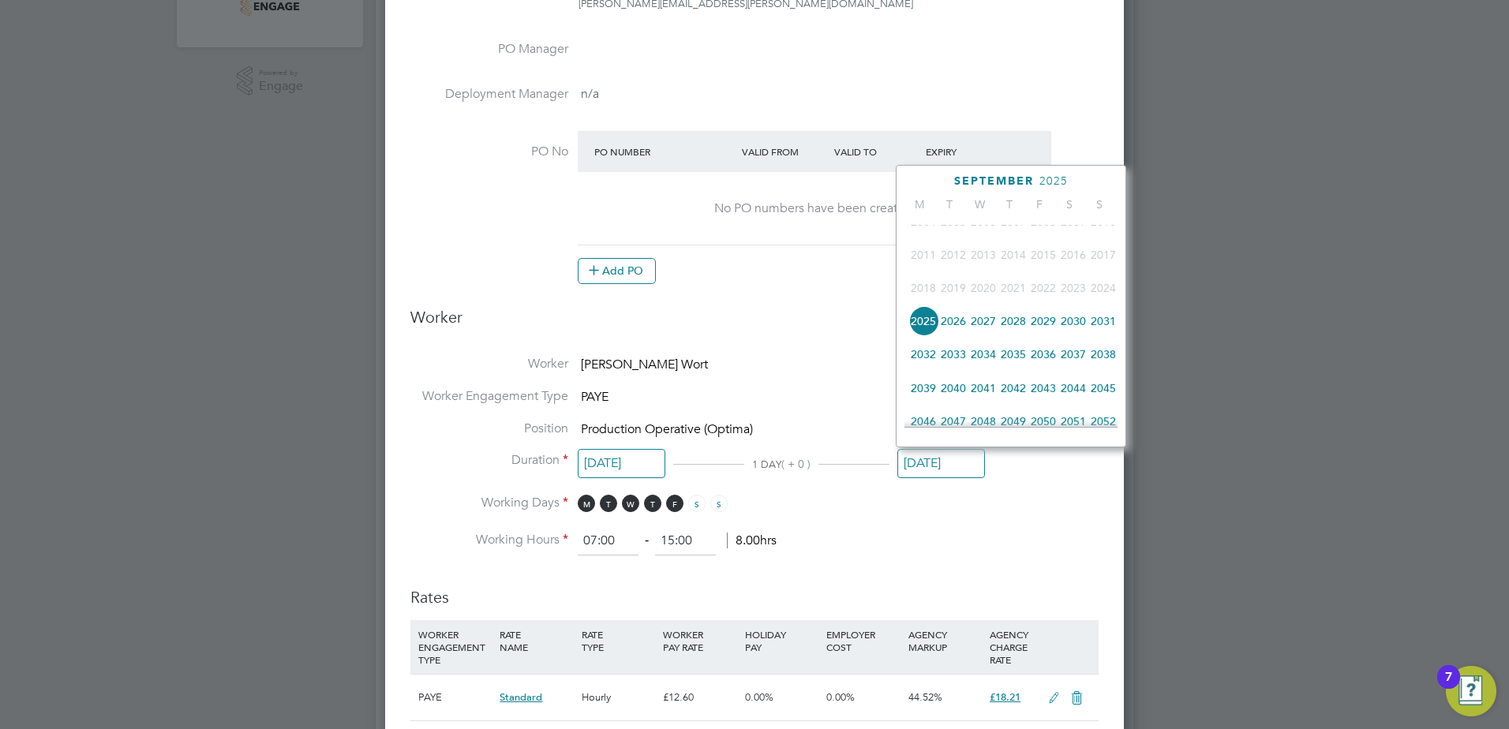
click at [953, 327] on span "2026" at bounding box center [953, 321] width 30 height 30
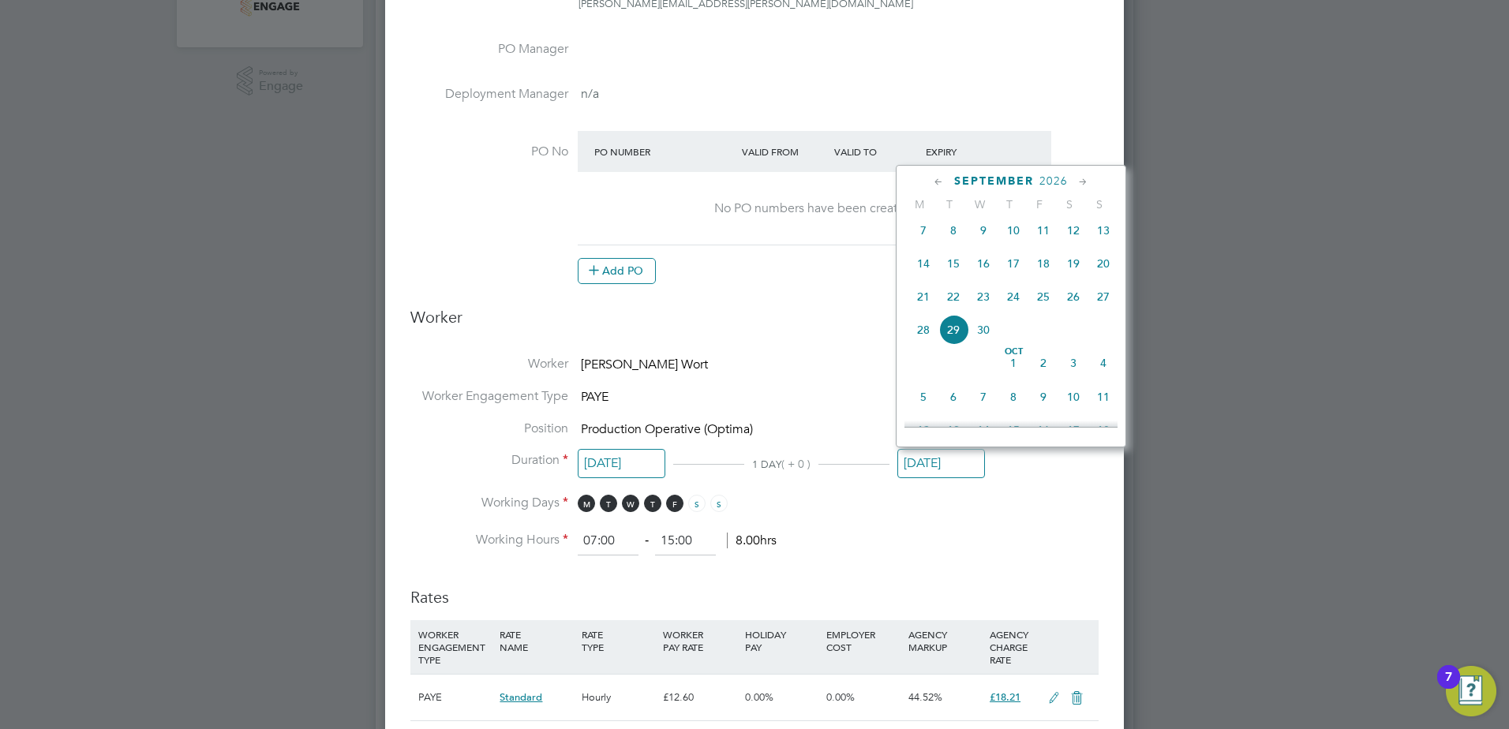
click at [944, 345] on span "29" at bounding box center [953, 330] width 30 height 30
type input "29 Sep 2026"
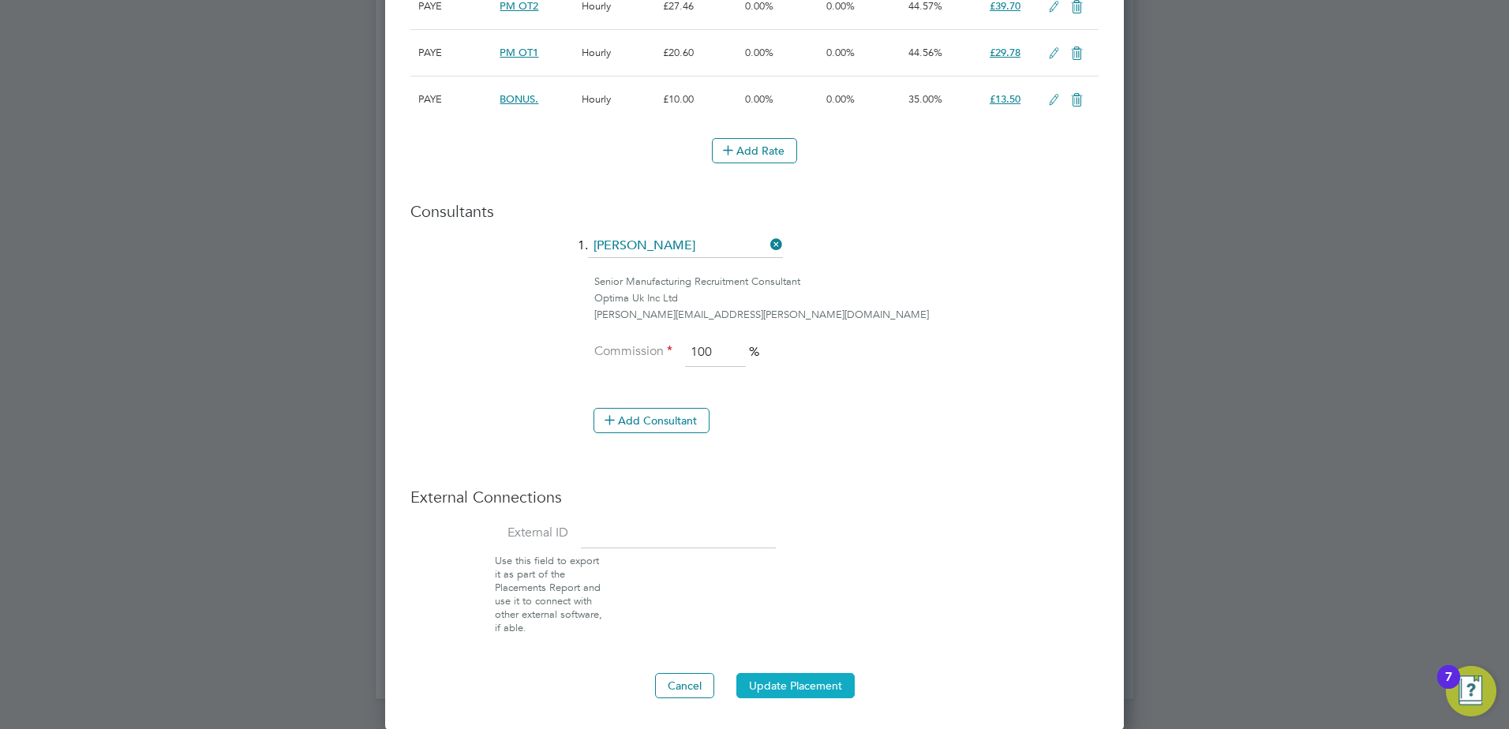
click at [828, 677] on button "Update Placement" at bounding box center [795, 685] width 118 height 25
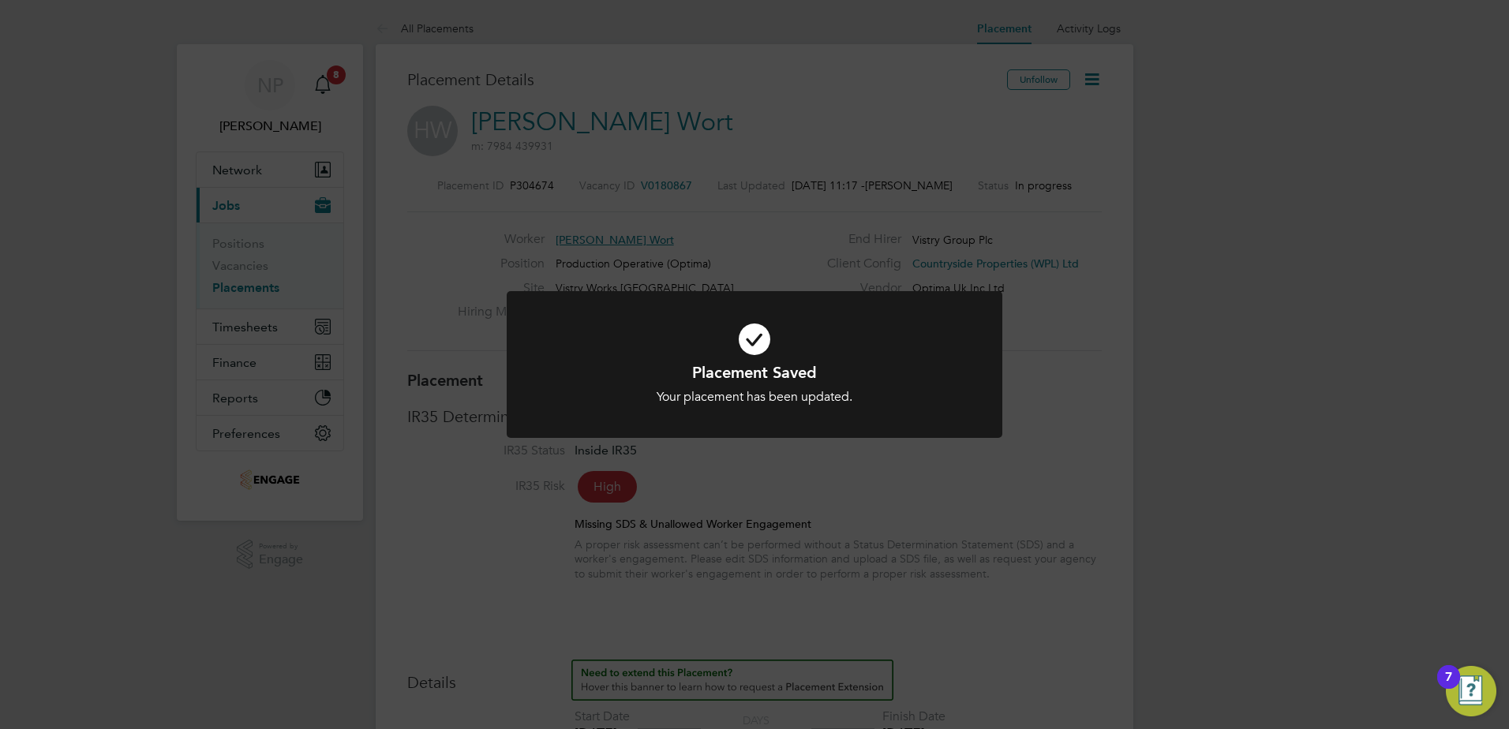
click at [1030, 553] on div "Placement Saved Your placement has been updated. Cancel Okay" at bounding box center [754, 364] width 1509 height 729
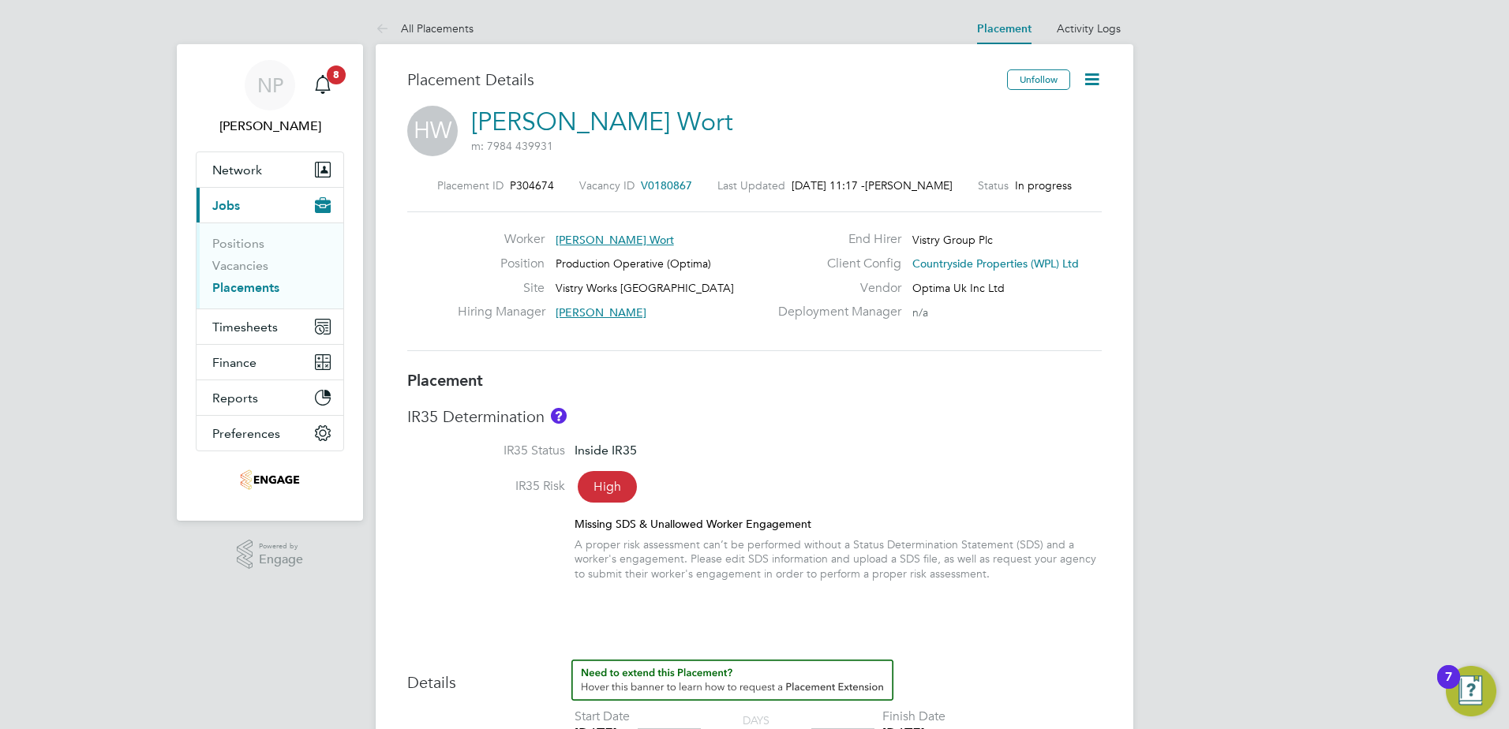
click at [264, 286] on link "Placements" at bounding box center [245, 287] width 67 height 15
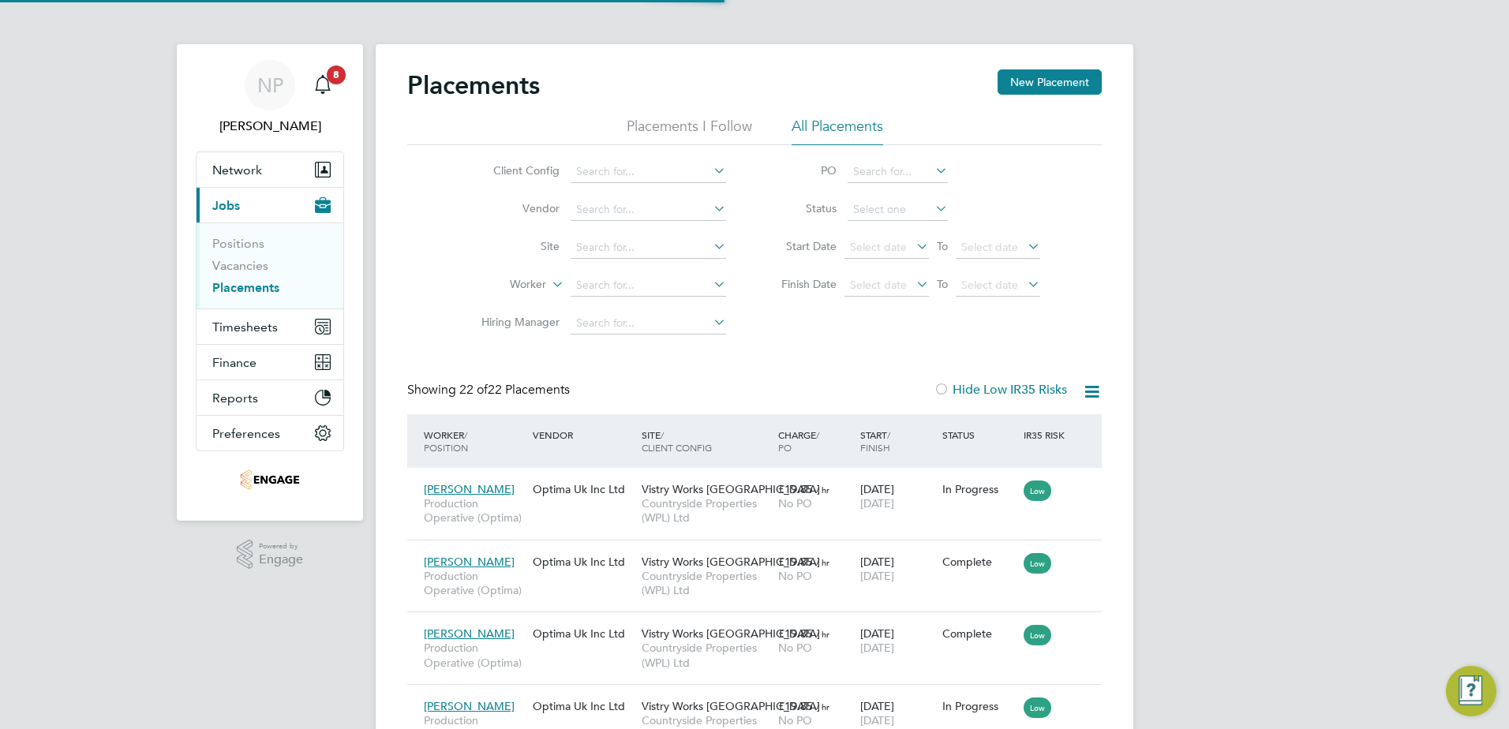
scroll to position [59, 110]
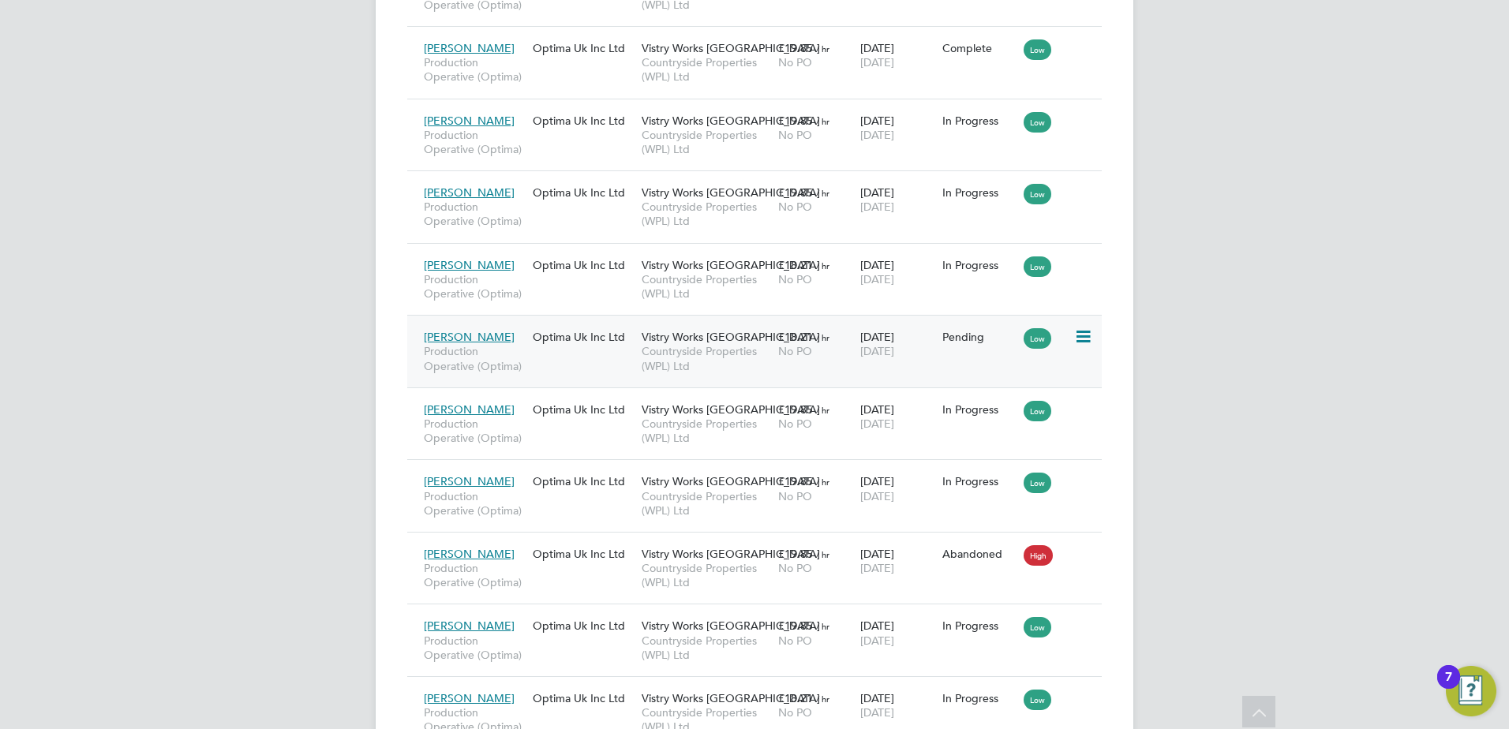
click at [1082, 335] on icon at bounding box center [1082, 336] width 16 height 19
click at [1191, 296] on div "NP Nicola Pitts Notifications 8 Applications: Network Team Members Businesses S…" at bounding box center [754, 117] width 1509 height 2129
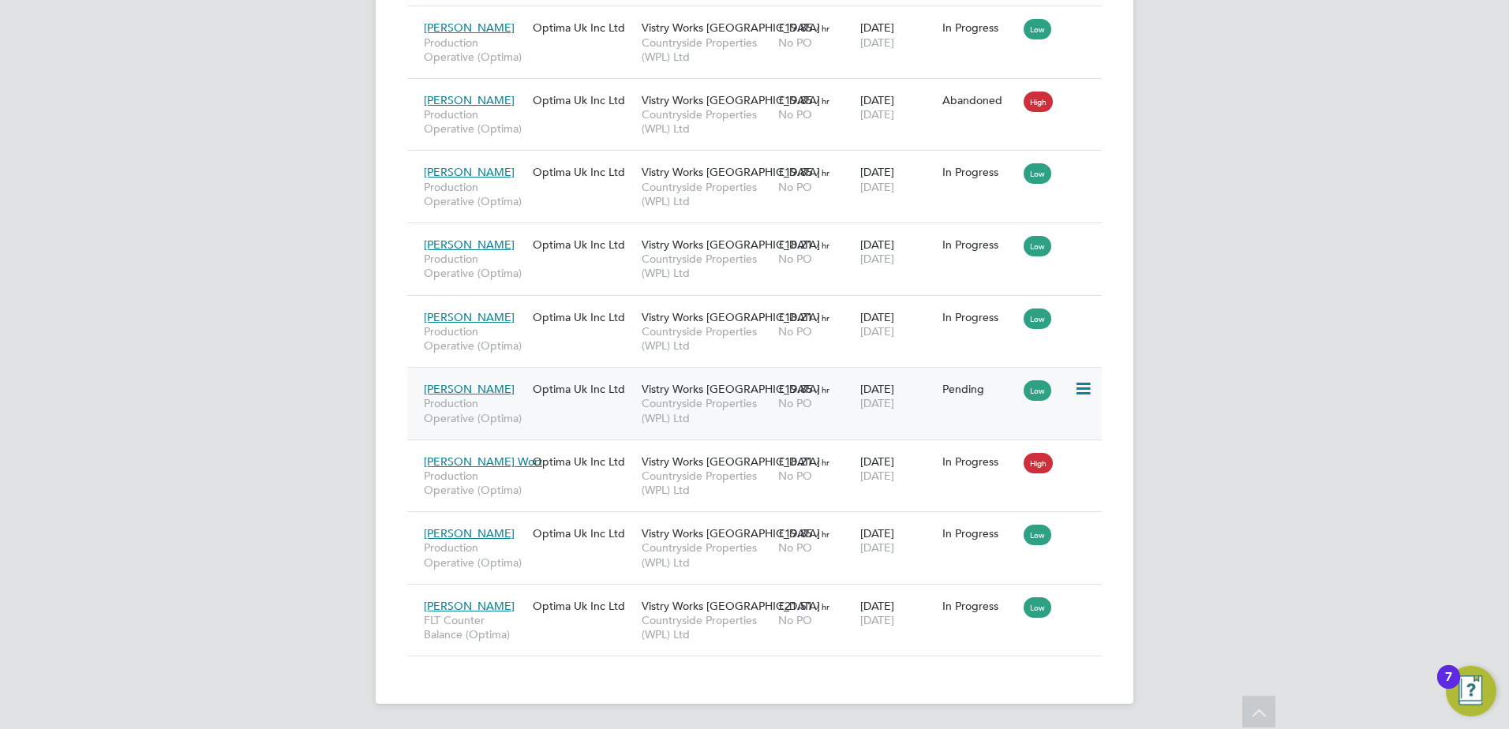
click at [1082, 391] on icon at bounding box center [1082, 389] width 16 height 19
click at [964, 535] on li "Abandon" at bounding box center [1010, 532] width 162 height 22
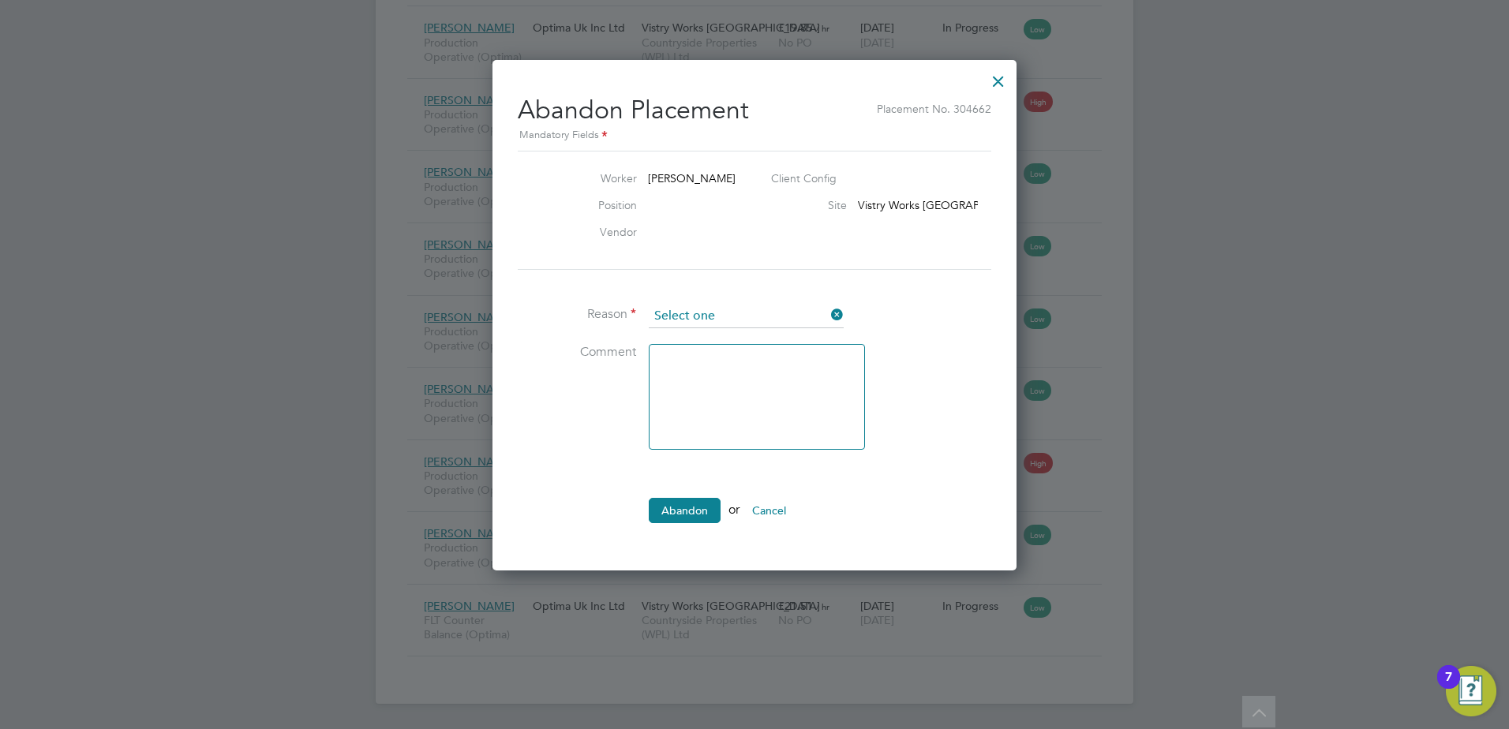
click at [731, 316] on input at bounding box center [746, 317] width 195 height 24
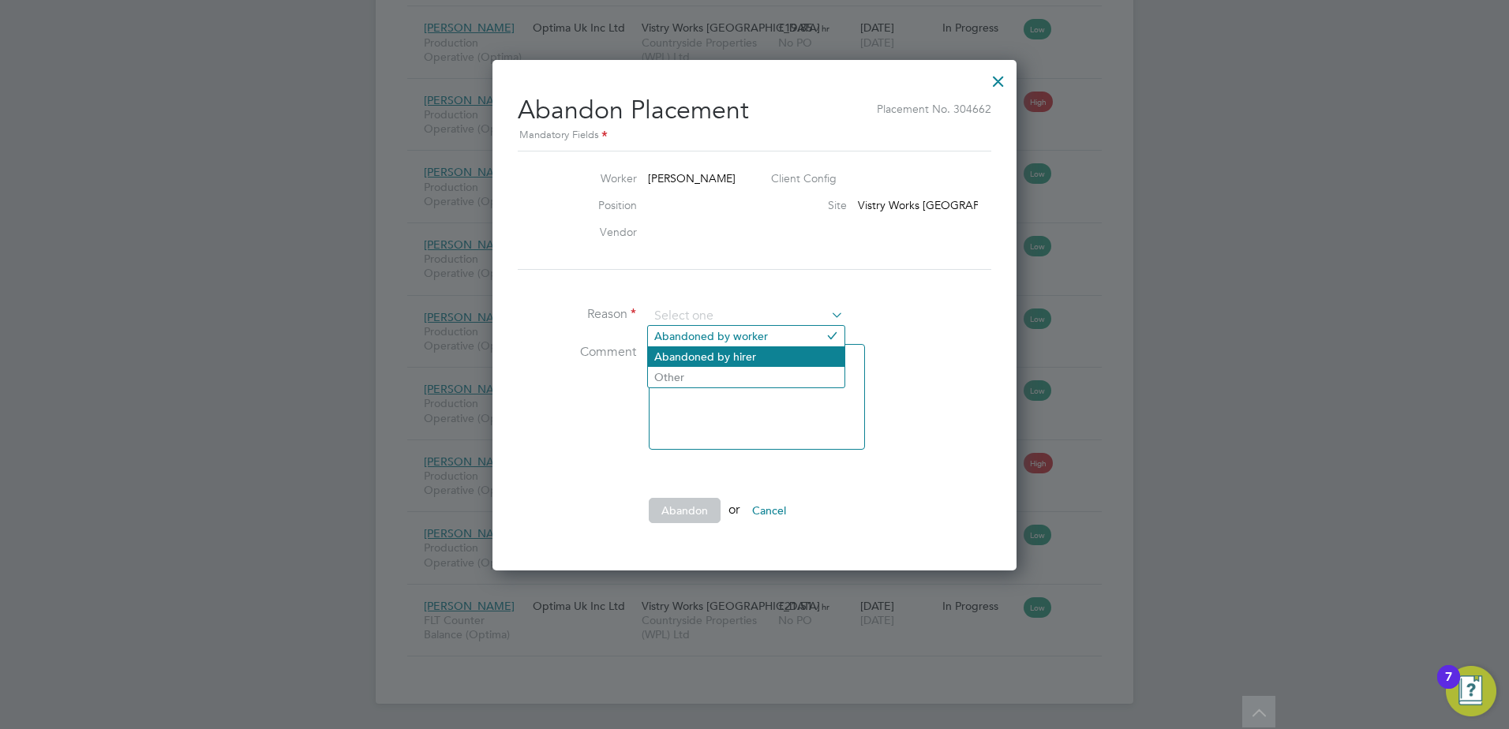
click at [742, 356] on li "Abandoned by hirer" at bounding box center [746, 356] width 196 height 21
type input "Abandoned by hirer"
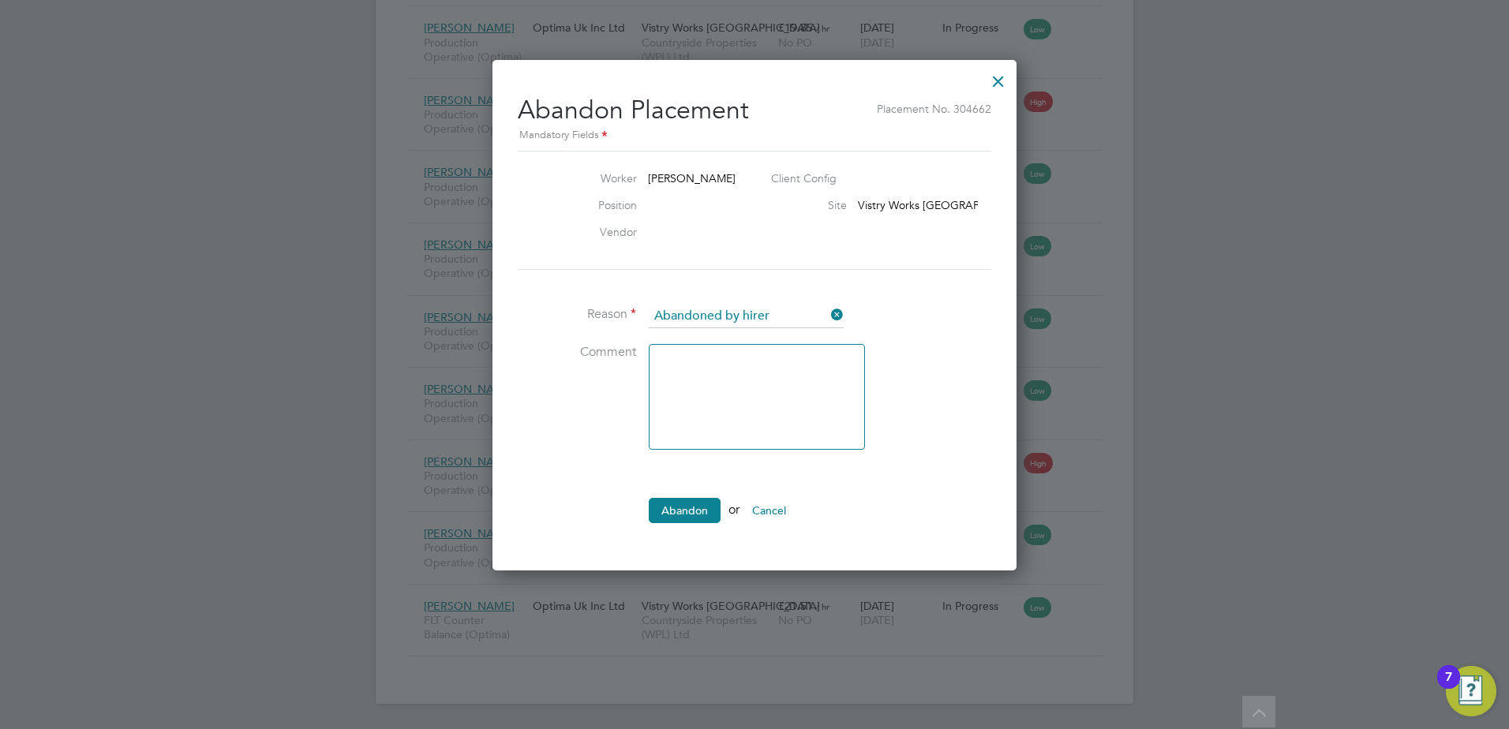
click at [752, 422] on textarea at bounding box center [757, 397] width 216 height 106
type textarea "Non starter"
click at [685, 508] on button "Abandon" at bounding box center [685, 510] width 72 height 25
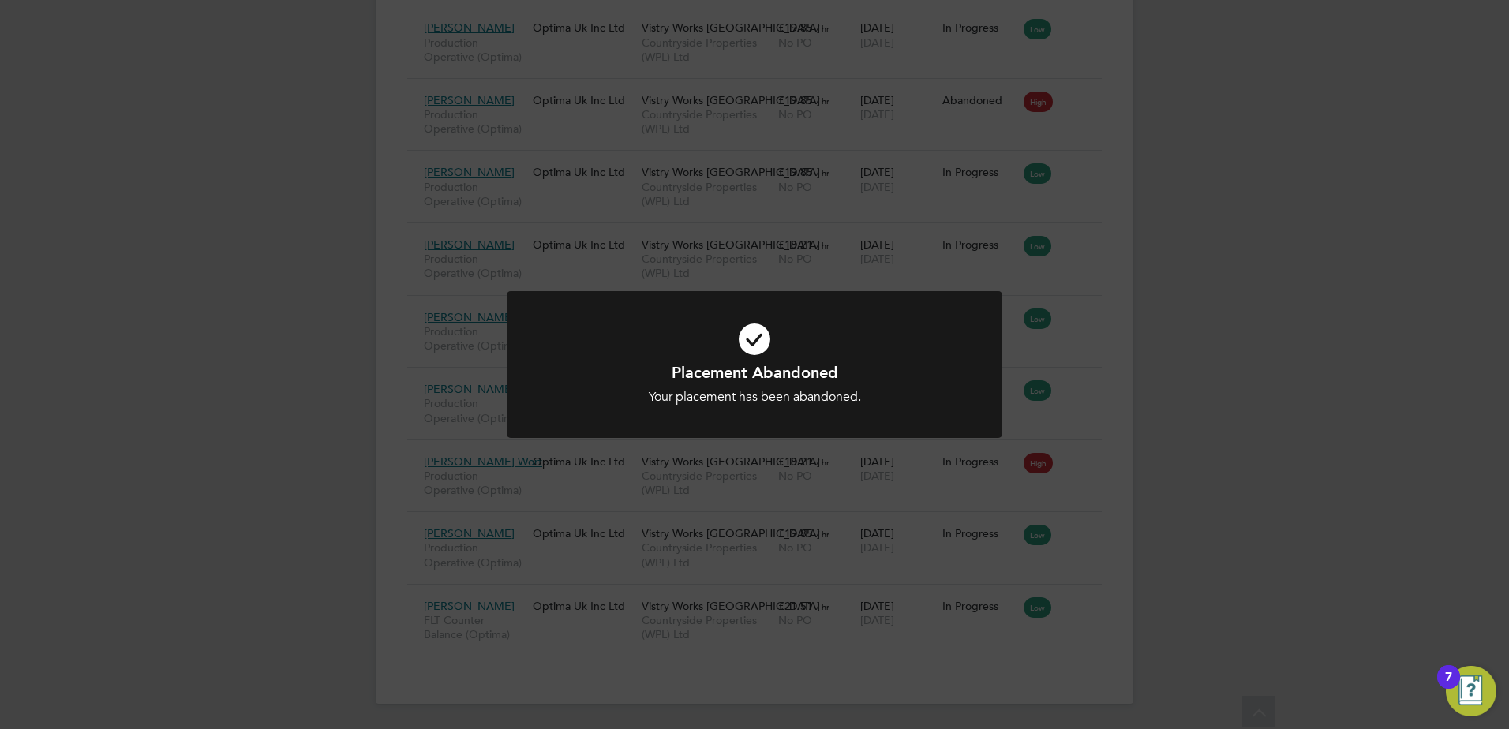
click at [1250, 285] on div "Placement Abandoned Your placement has been abandoned. Cancel Okay" at bounding box center [754, 364] width 1509 height 729
